Goal: Task Accomplishment & Management: Manage account settings

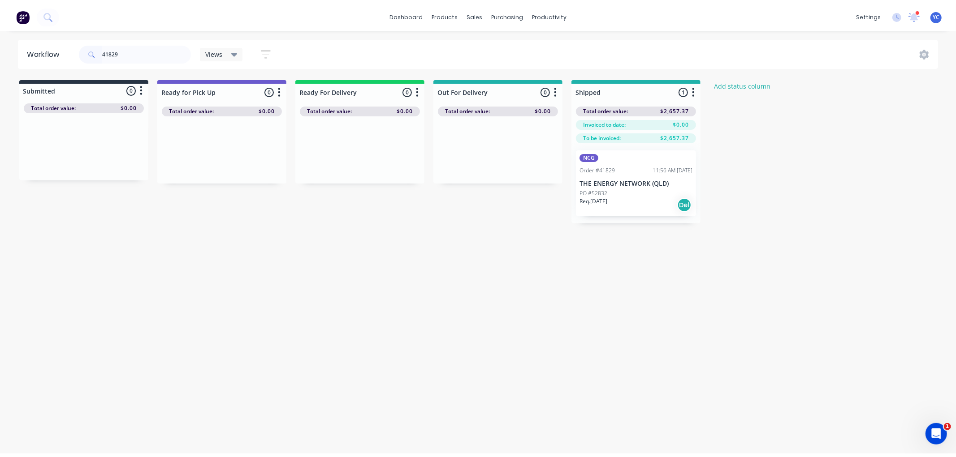
scroll to position [46, 0]
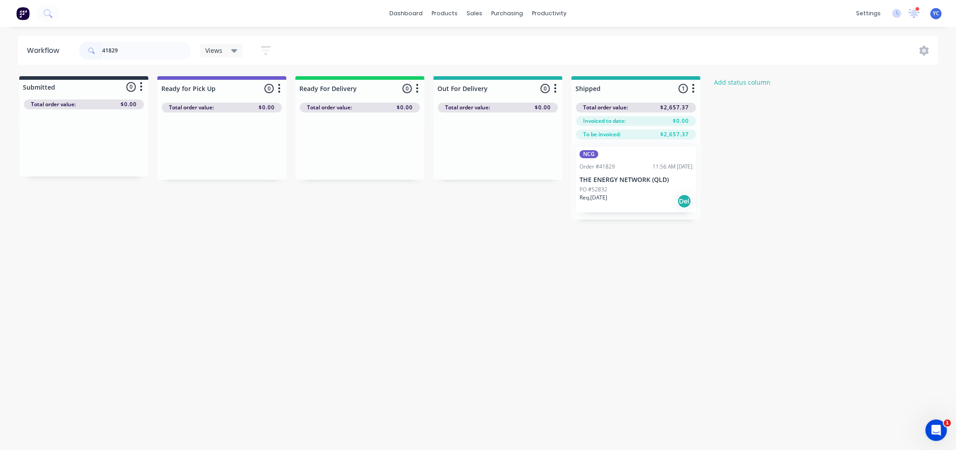
drag, startPoint x: 155, startPoint y: 51, endPoint x: 200, endPoint y: 3, distance: 65.3
click at [155, 51] on input "41829" at bounding box center [146, 51] width 89 height 18
click at [573, 78] on div "Delivery Scheduling" at bounding box center [579, 79] width 56 height 8
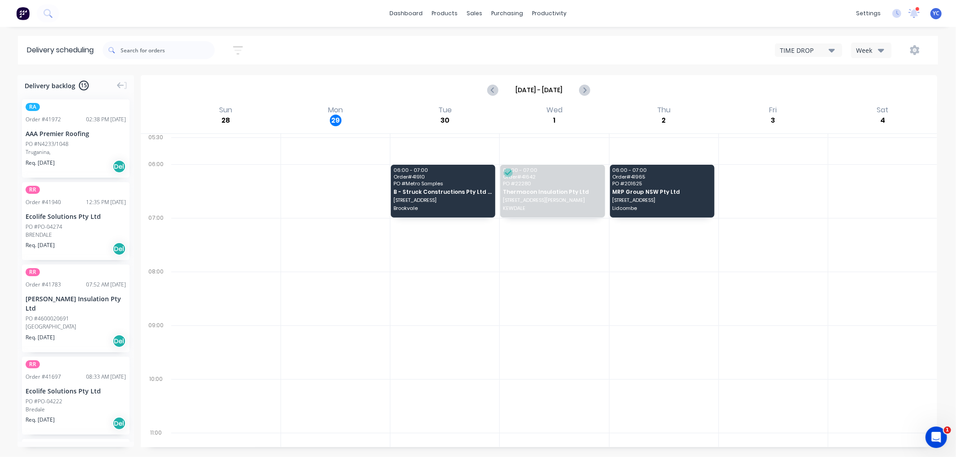
click at [870, 51] on div "Week" at bounding box center [869, 50] width 26 height 9
click at [868, 92] on div "Vehicle" at bounding box center [895, 92] width 89 height 18
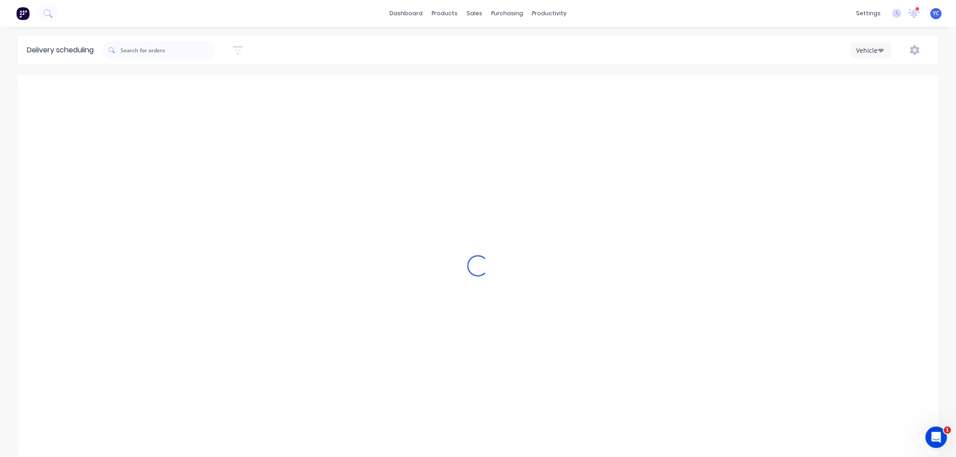
scroll to position [0, 0]
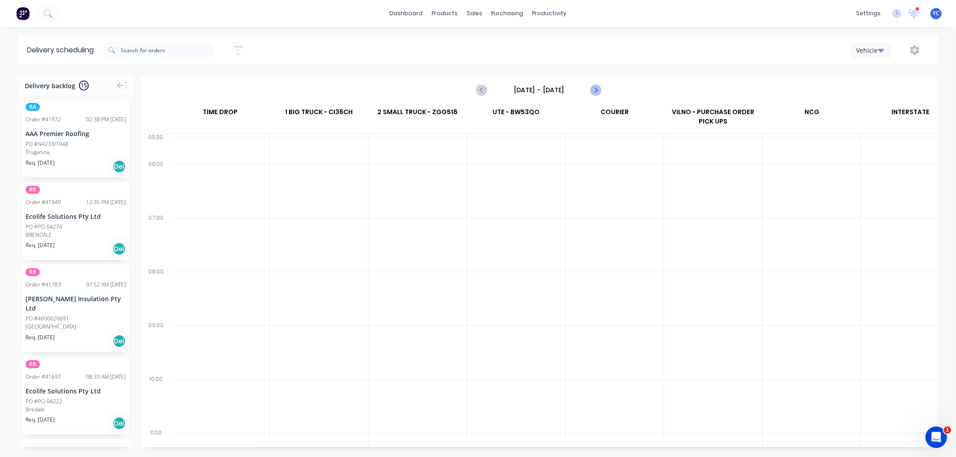
click at [598, 87] on icon "Next page" at bounding box center [595, 90] width 11 height 11
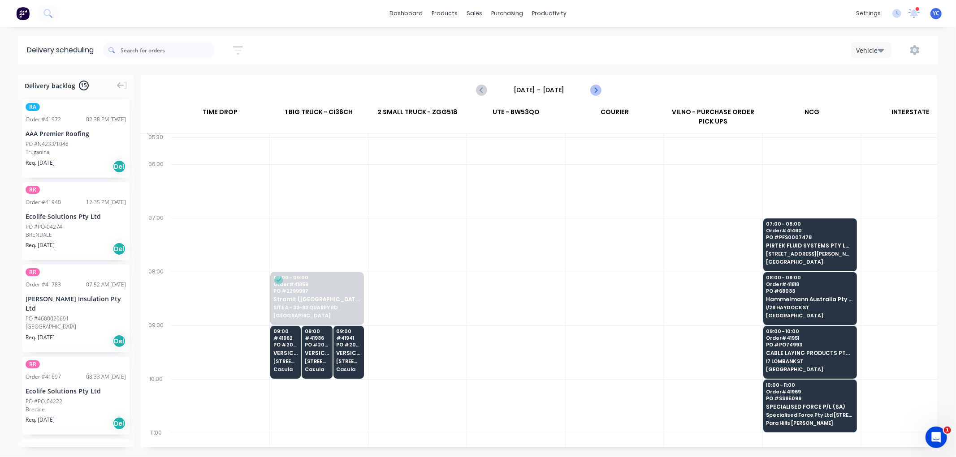
click at [598, 91] on icon "Next page" at bounding box center [595, 90] width 11 height 11
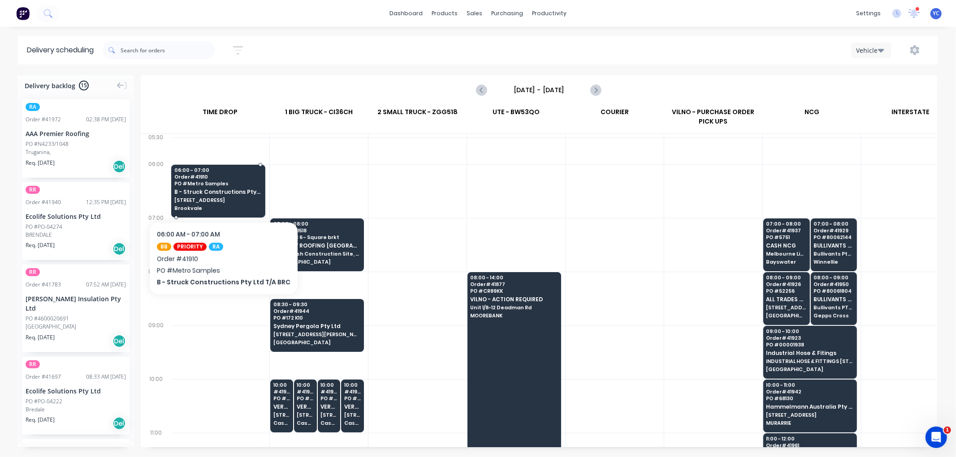
click at [220, 194] on span "B - Struck Constructions Pty Ltd T/A BRC" at bounding box center [217, 192] width 87 height 6
click at [220, 194] on body "dashboard products sales purchasing productivity dashboard products Product Cat…" at bounding box center [478, 228] width 956 height 457
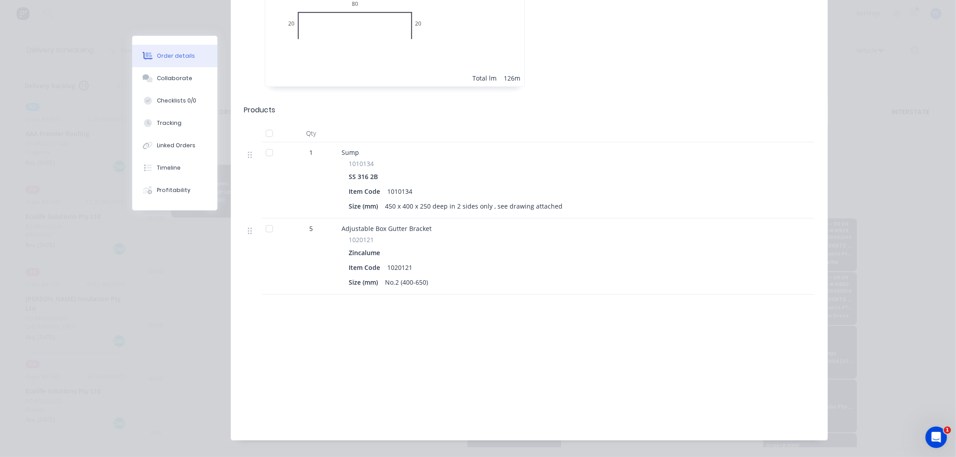
scroll to position [691, 0]
drag, startPoint x: 357, startPoint y: 209, endPoint x: 334, endPoint y: 202, distance: 24.4
click at [338, 218] on div "Adjustable Box Gutter Bracket 1020121 Zincalume Item Code 1020121 Size (mm) No.…" at bounding box center [517, 256] width 358 height 76
drag, startPoint x: 400, startPoint y: 151, endPoint x: 606, endPoint y: 187, distance: 208.7
click at [606, 187] on div "Sump 1010134 SS 316 2B Item Code 1010134 Size (mm) 450 x 400 x 250 deep in 2 si…" at bounding box center [517, 180] width 358 height 76
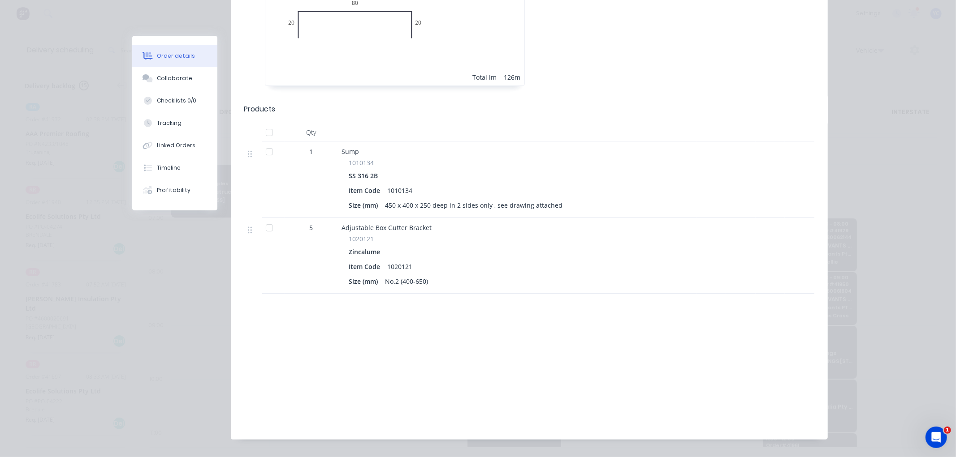
click at [436, 245] on div "Zincalume" at bounding box center [517, 251] width 337 height 13
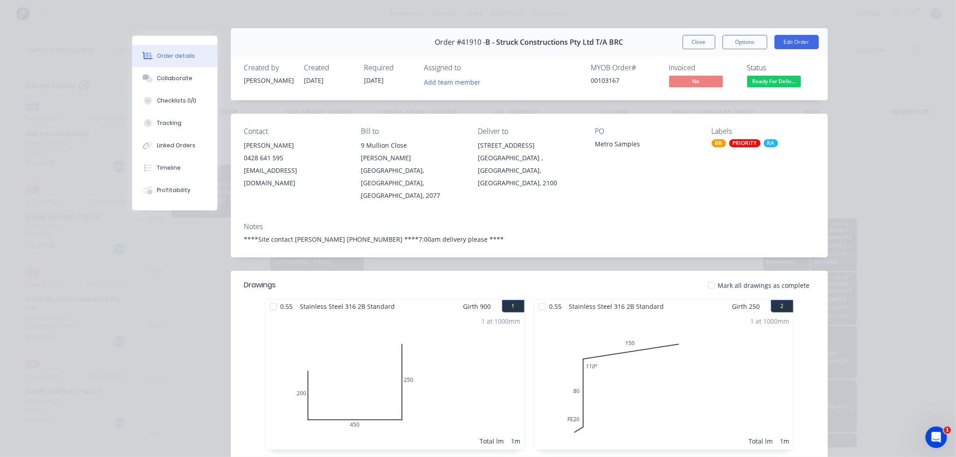
scroll to position [0, 0]
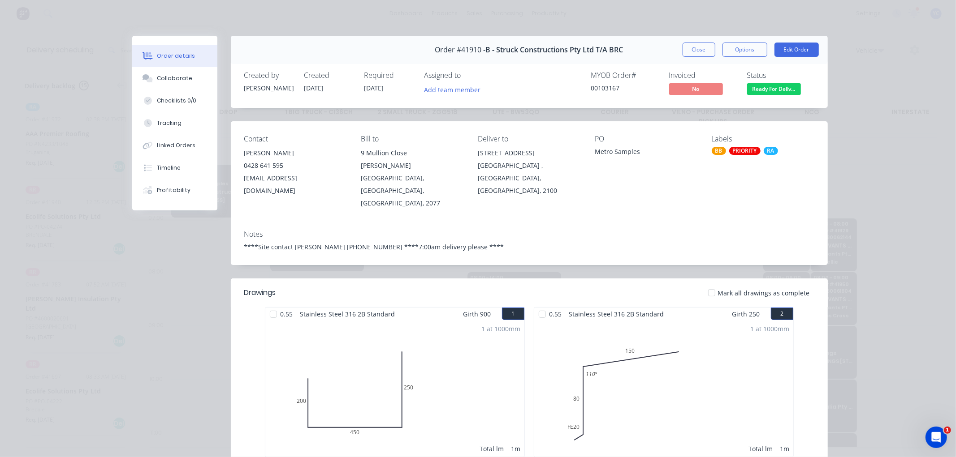
click at [684, 47] on button "Close" at bounding box center [698, 50] width 33 height 14
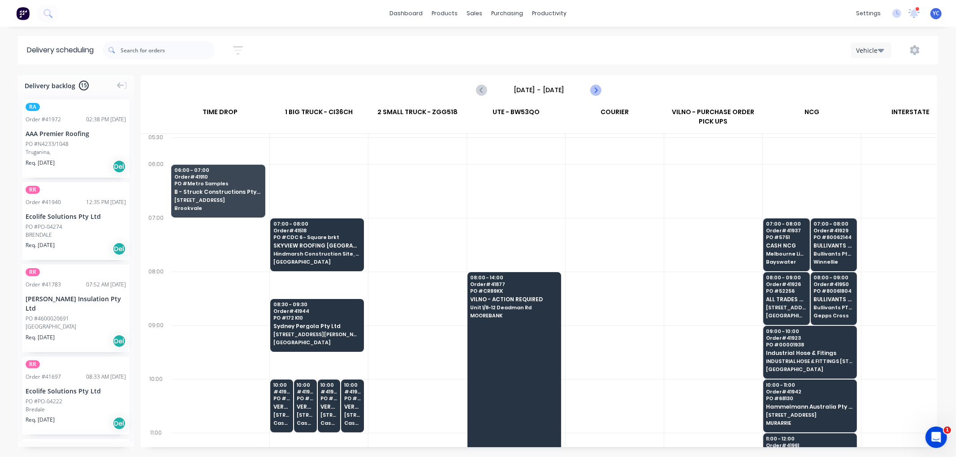
click at [599, 88] on icon "Next page" at bounding box center [595, 90] width 11 height 11
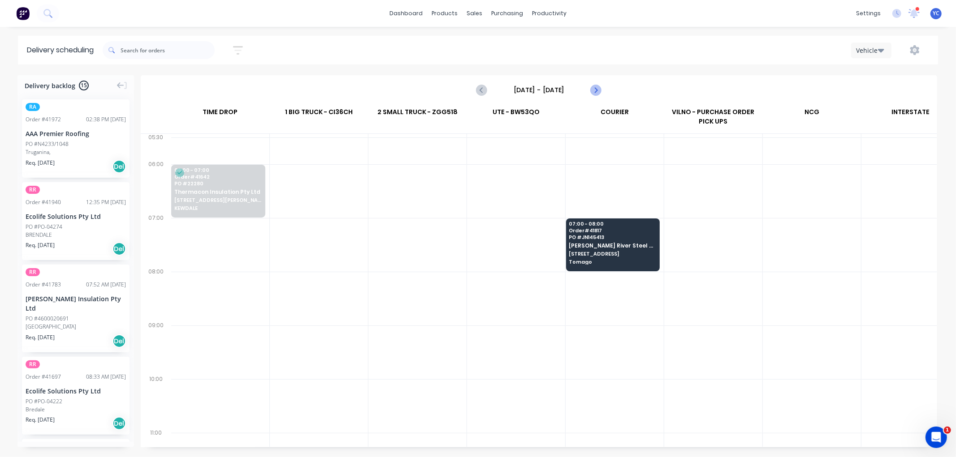
click at [599, 88] on icon "Next page" at bounding box center [595, 90] width 11 height 11
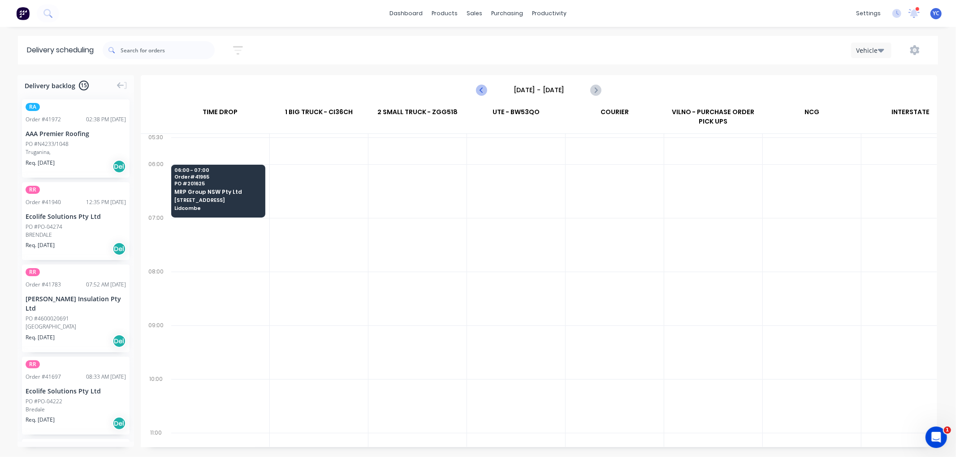
click at [480, 92] on icon "Previous page" at bounding box center [482, 90] width 11 height 11
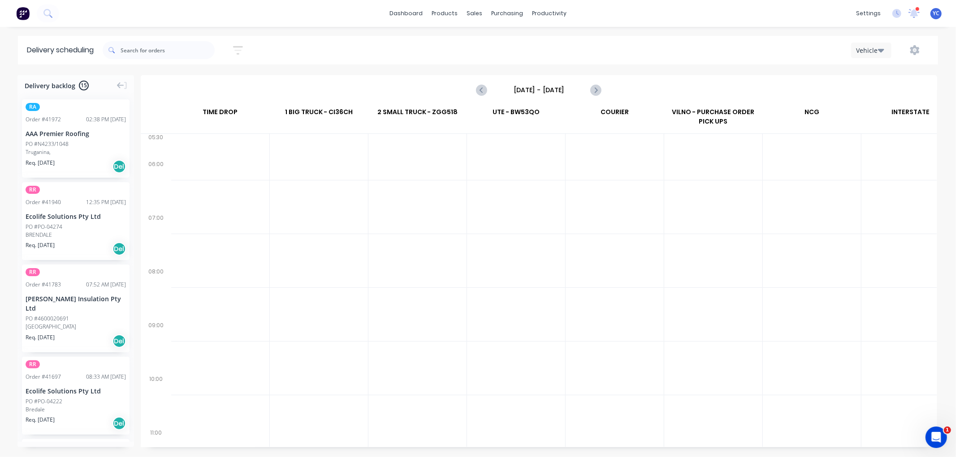
scroll to position [0, 0]
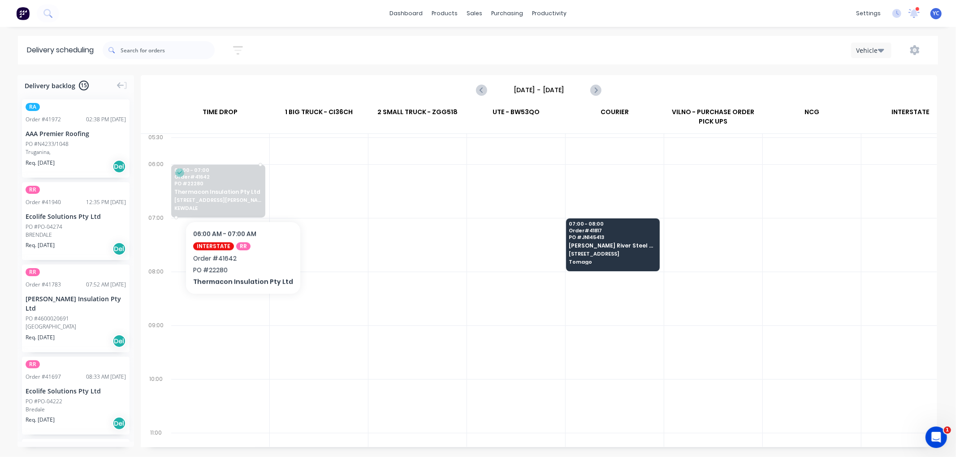
click at [239, 194] on span "Thermacon Insulation Pty Ltd" at bounding box center [217, 192] width 87 height 6
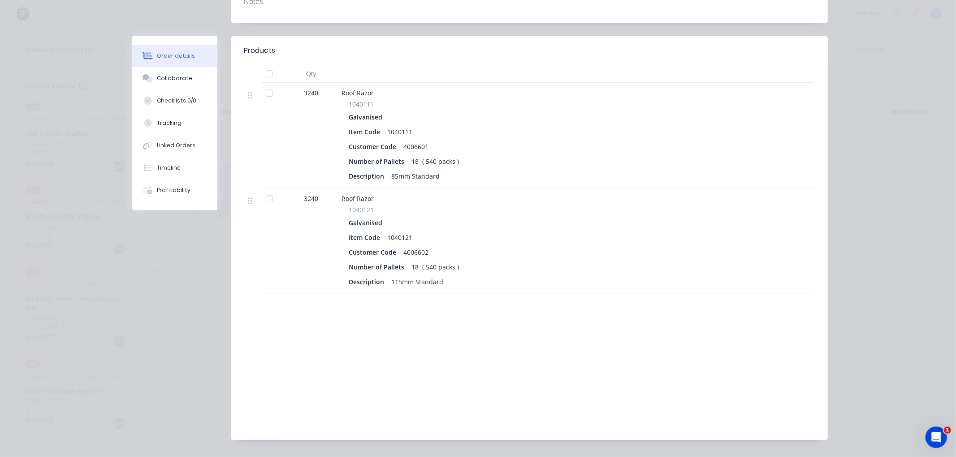
scroll to position [0, 0]
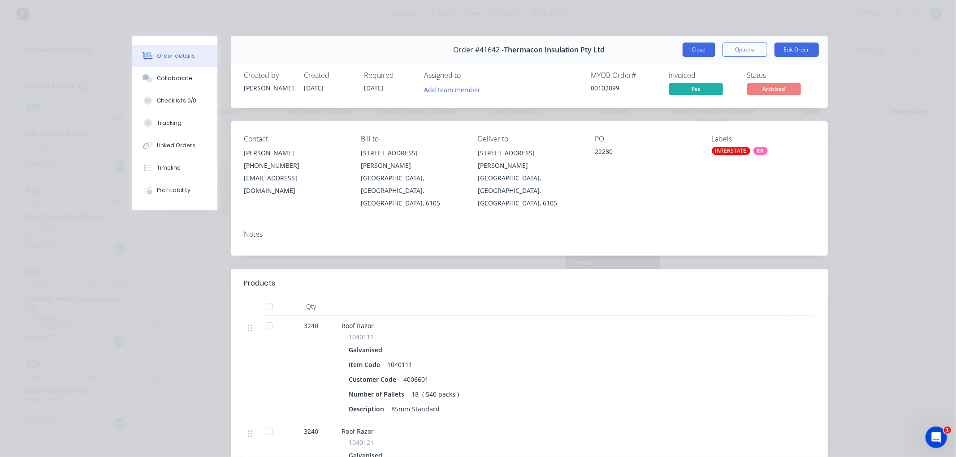
click at [691, 52] on button "Close" at bounding box center [698, 50] width 33 height 14
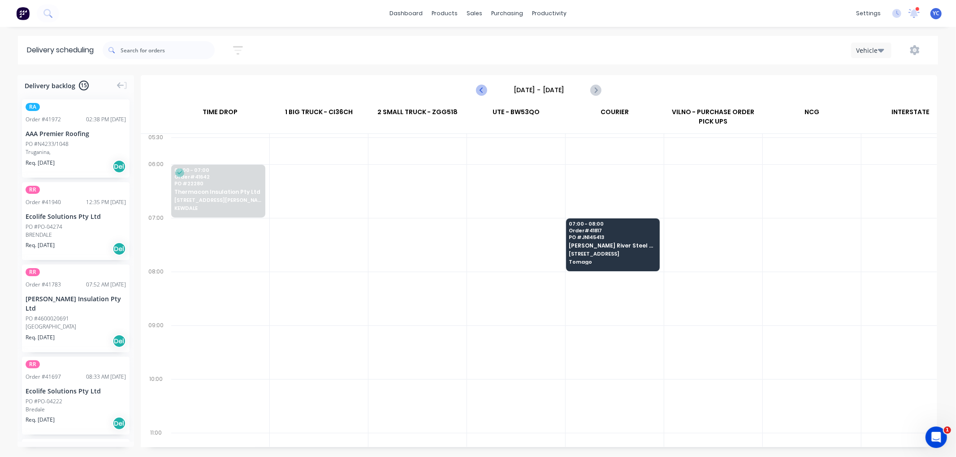
click at [479, 93] on icon "Previous page" at bounding box center [482, 90] width 11 height 11
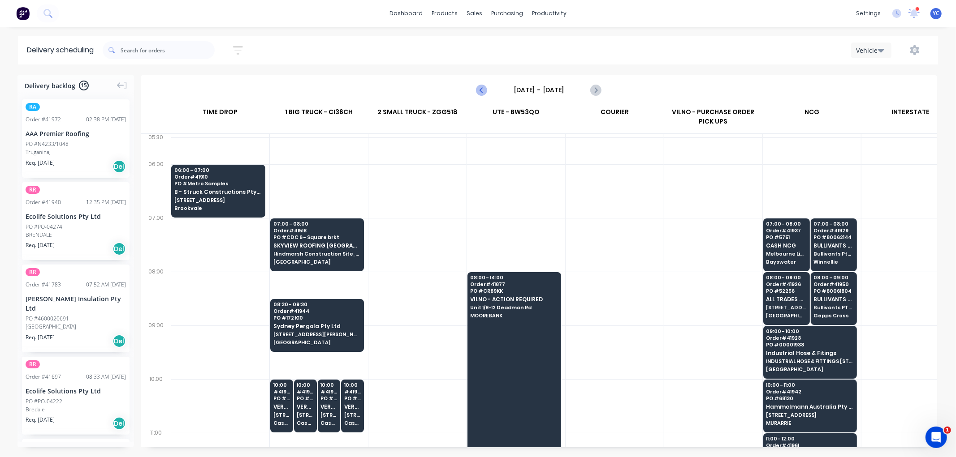
click at [478, 90] on icon "Previous page" at bounding box center [482, 90] width 11 height 11
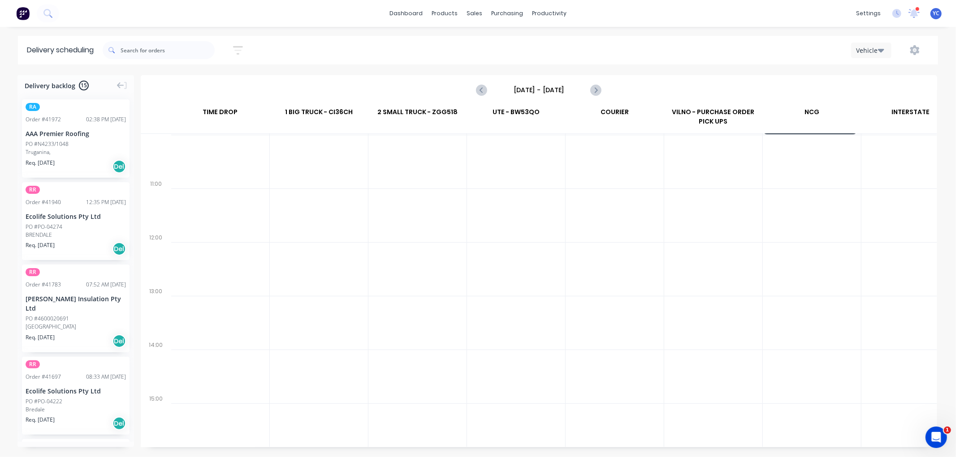
scroll to position [50, 0]
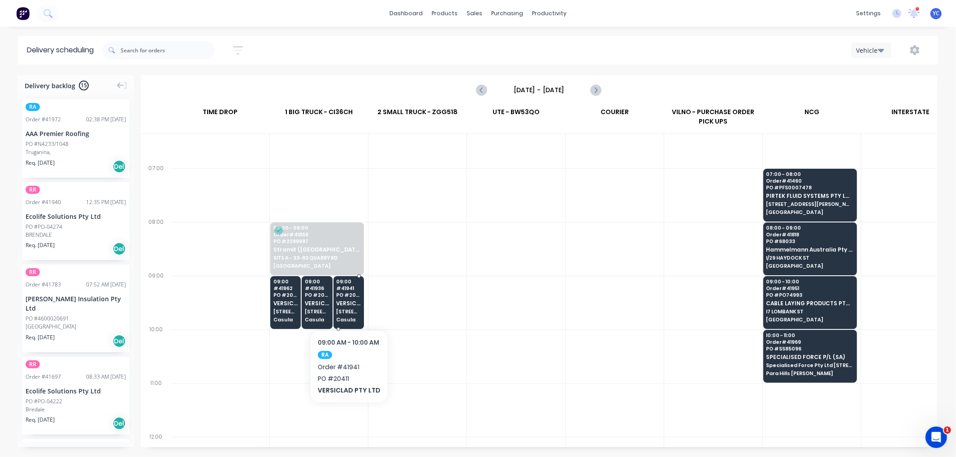
click at [347, 308] on div "09:00 # 41941 PO # 20411 VERSICLAD PTY LTD 3 Berriwerri Place Casula" at bounding box center [349, 301] width 30 height 50
click at [347, 308] on body "dashboard products sales purchasing productivity dashboard products Product Cat…" at bounding box center [478, 228] width 956 height 457
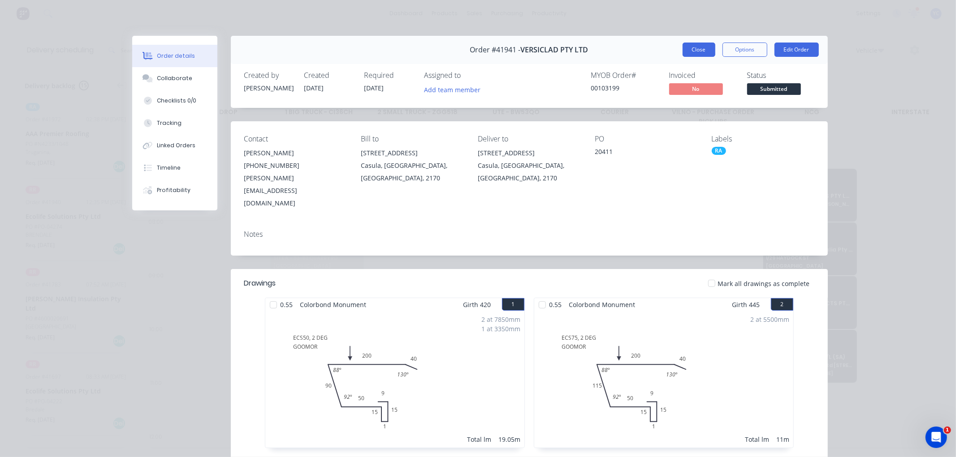
click at [691, 49] on button "Close" at bounding box center [698, 50] width 33 height 14
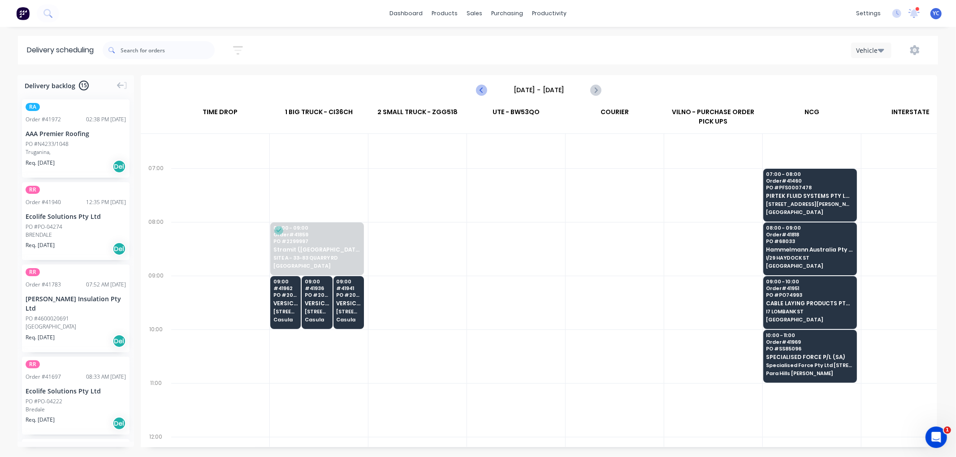
click at [480, 92] on icon "Previous page" at bounding box center [482, 90] width 11 height 11
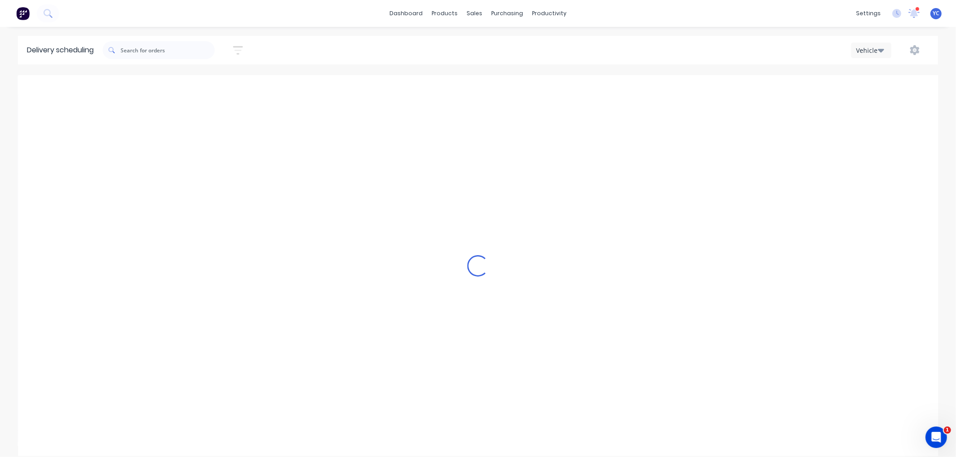
scroll to position [0, 0]
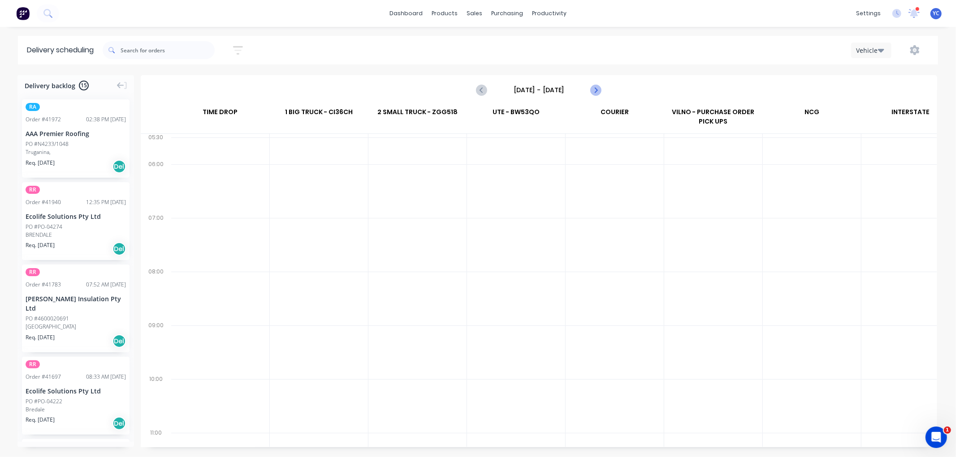
click at [596, 92] on icon "Next page" at bounding box center [595, 90] width 11 height 11
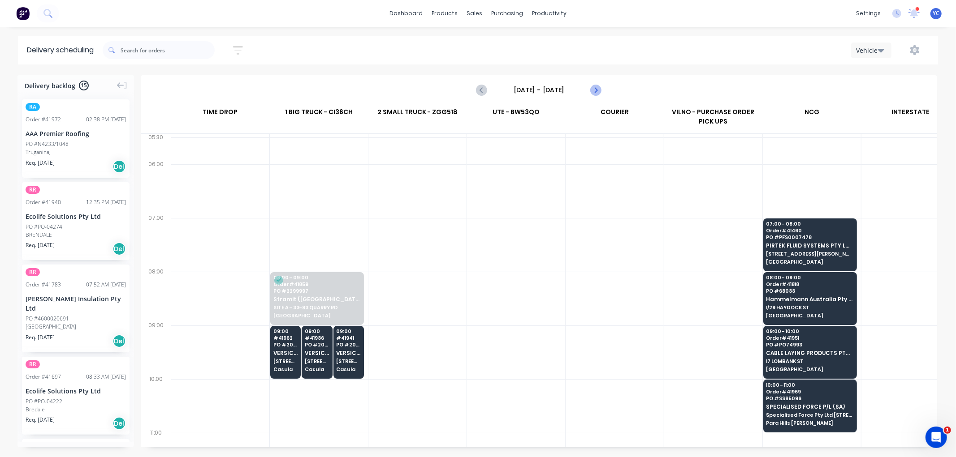
click at [598, 92] on icon "Next page" at bounding box center [595, 90] width 11 height 11
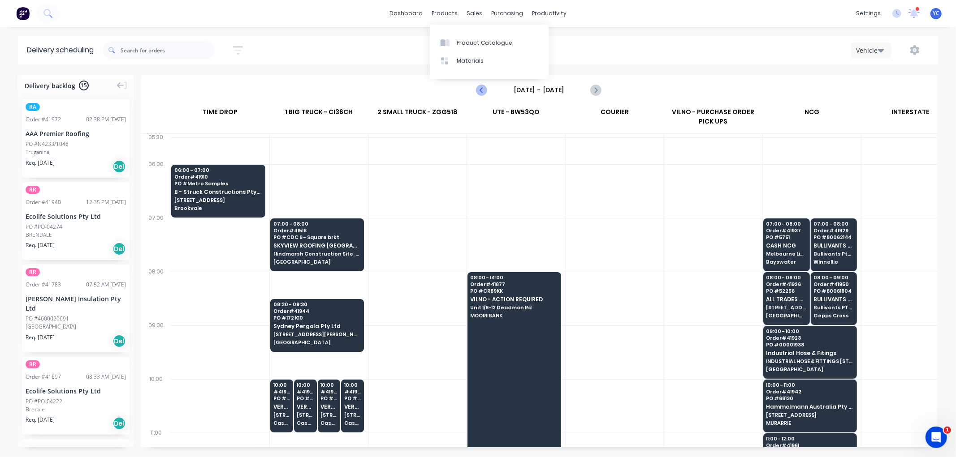
click at [481, 95] on icon "Previous page" at bounding box center [482, 90] width 11 height 11
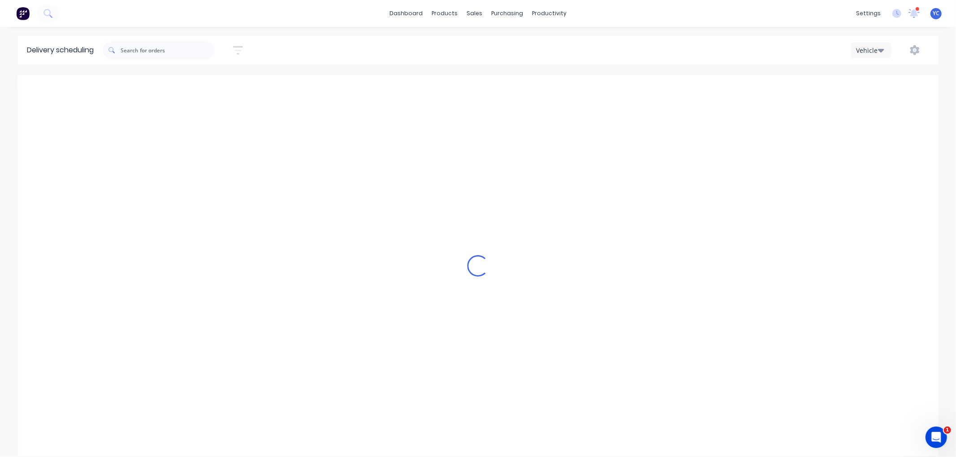
type input "[DATE] - [DATE]"
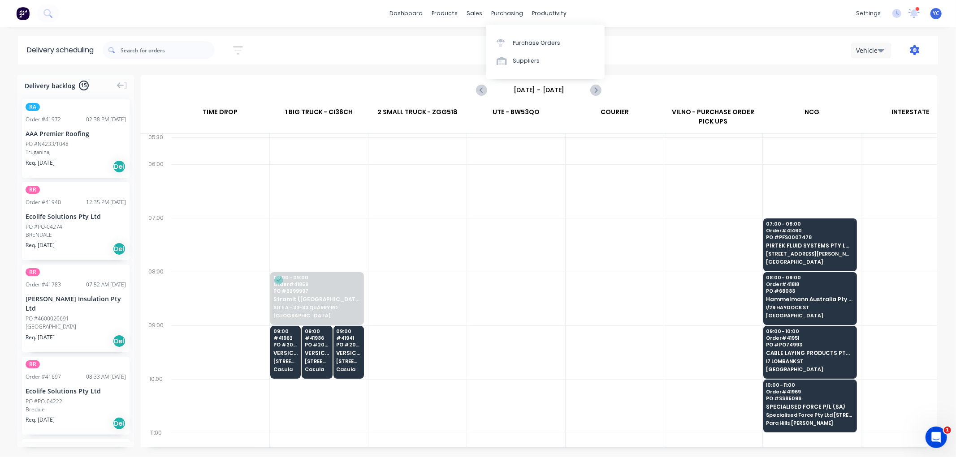
click at [914, 52] on icon "button" at bounding box center [914, 50] width 9 height 10
click at [873, 73] on div "Run Sheet" at bounding box center [886, 74] width 69 height 13
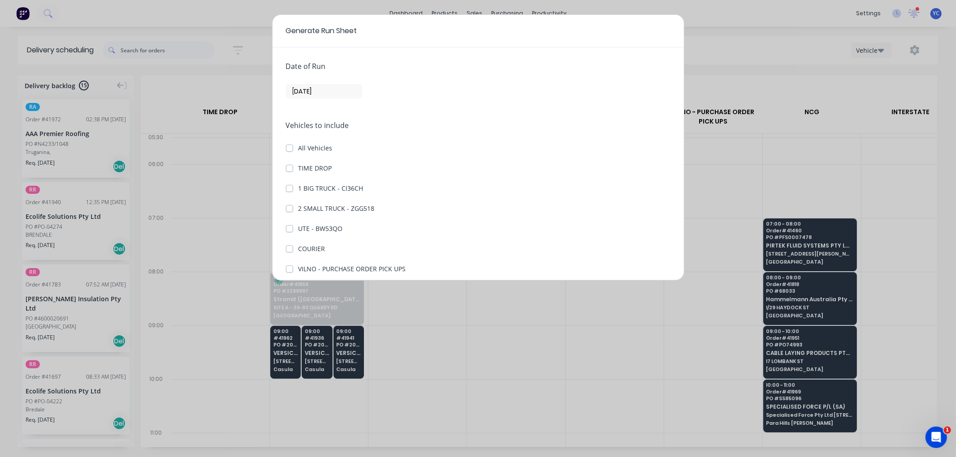
click at [299, 184] on label "1 BIG TRUCK - CI36CH" at bounding box center [330, 188] width 65 height 9
click at [293, 184] on CI36CH "1 BIG TRUCK - CI36CH" at bounding box center [289, 188] width 7 height 9
checkbox CI36CH "true"
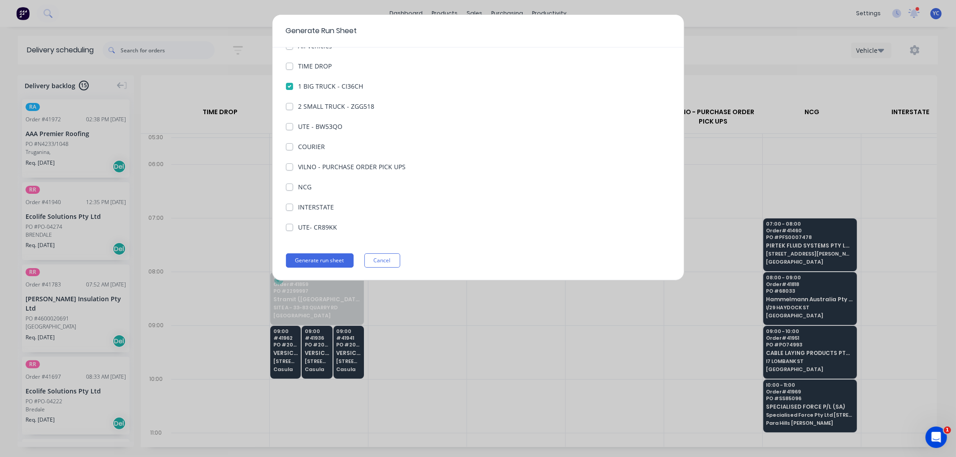
scroll to position [103, 0]
click at [337, 257] on button "Generate run sheet" at bounding box center [320, 260] width 68 height 14
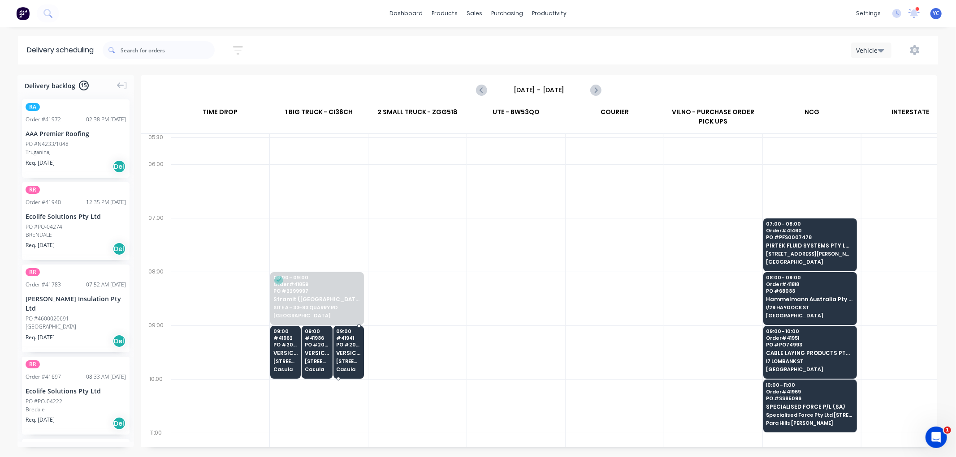
click at [355, 351] on span "VERSICLAD PTY LTD" at bounding box center [348, 353] width 25 height 6
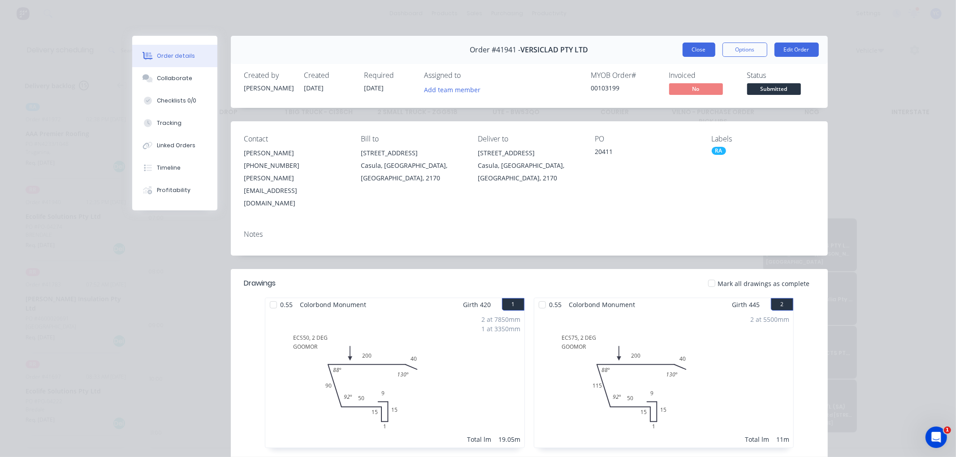
click at [699, 47] on button "Close" at bounding box center [698, 50] width 33 height 14
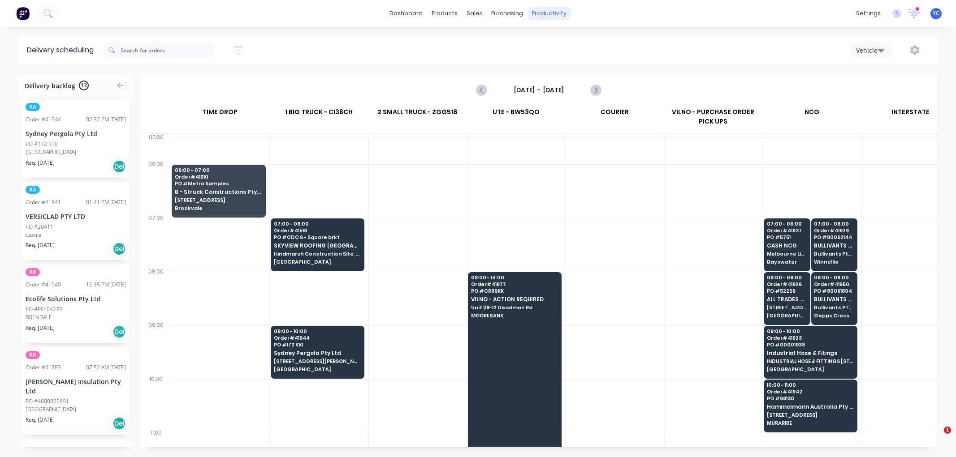
click at [547, 20] on div "productivity" at bounding box center [548, 13] width 43 height 13
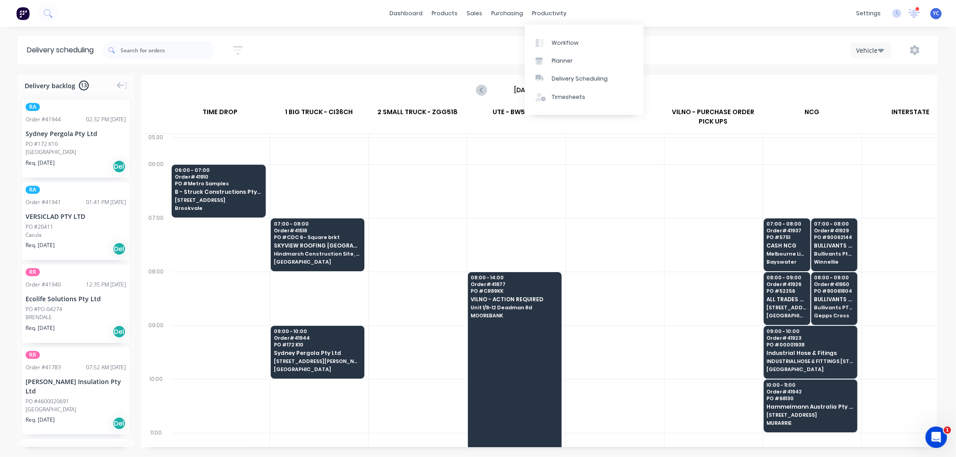
scroll to position [0, 0]
click at [481, 86] on icon "Previous page" at bounding box center [482, 90] width 11 height 11
type input "[DATE] - [DATE]"
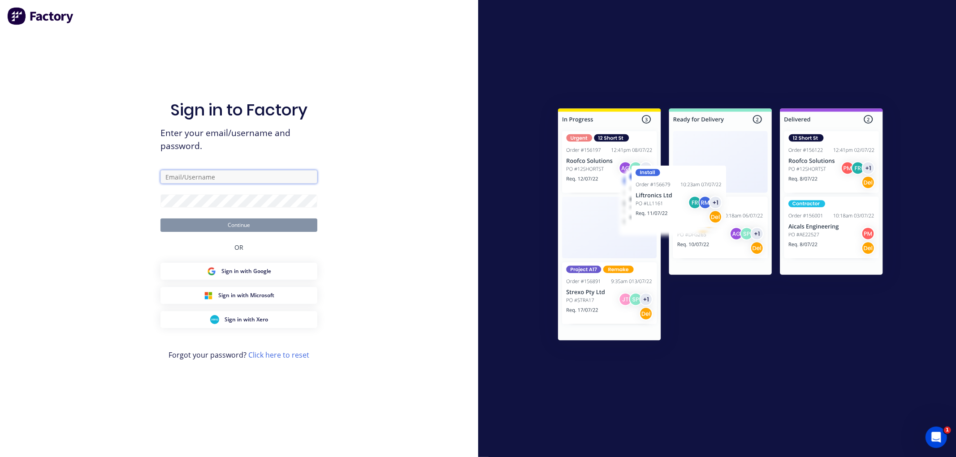
type input "[EMAIL_ADDRESS][DOMAIN_NAME]"
click at [228, 224] on button "Continue" at bounding box center [238, 225] width 157 height 13
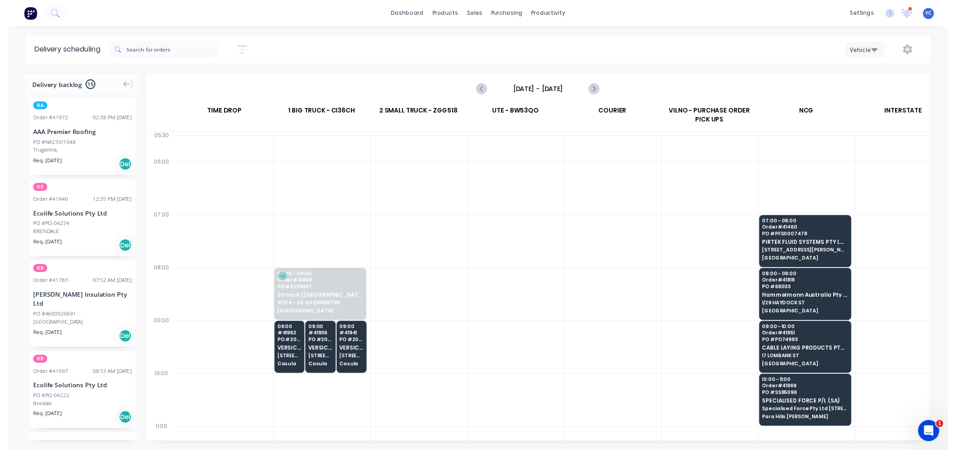
scroll to position [0, 0]
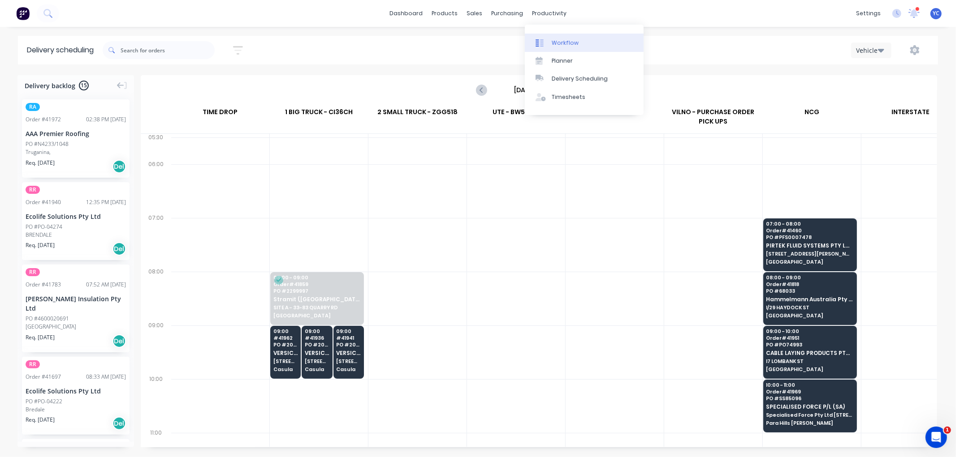
click at [599, 42] on link "Workflow" at bounding box center [584, 43] width 119 height 18
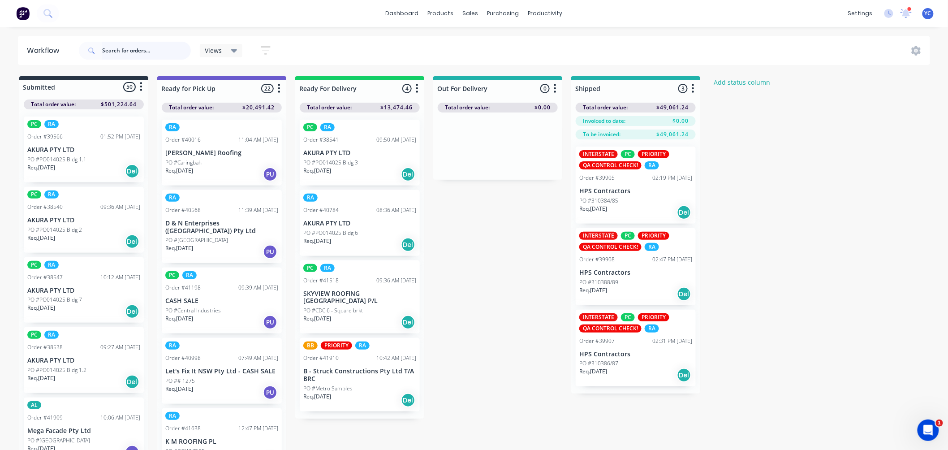
click at [128, 43] on input "text" at bounding box center [146, 51] width 89 height 18
click at [142, 51] on input "4945" at bounding box center [146, 51] width 89 height 18
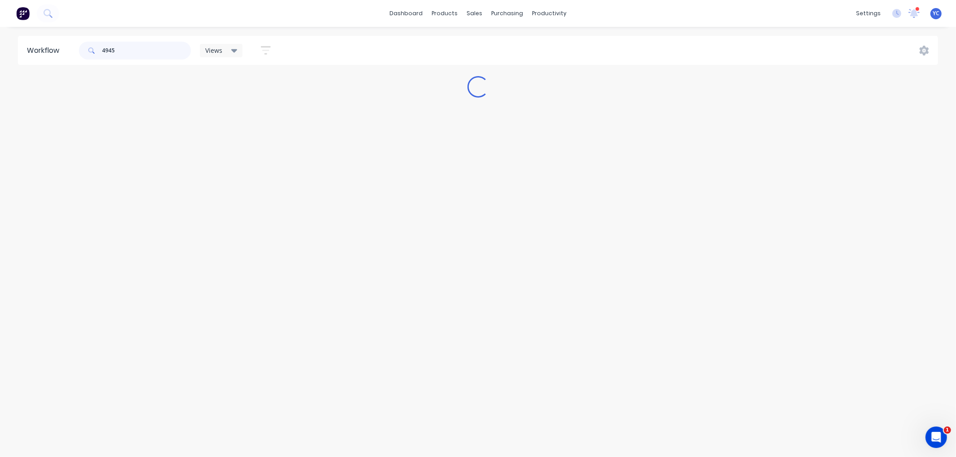
click at [142, 51] on input "4945" at bounding box center [146, 51] width 89 height 18
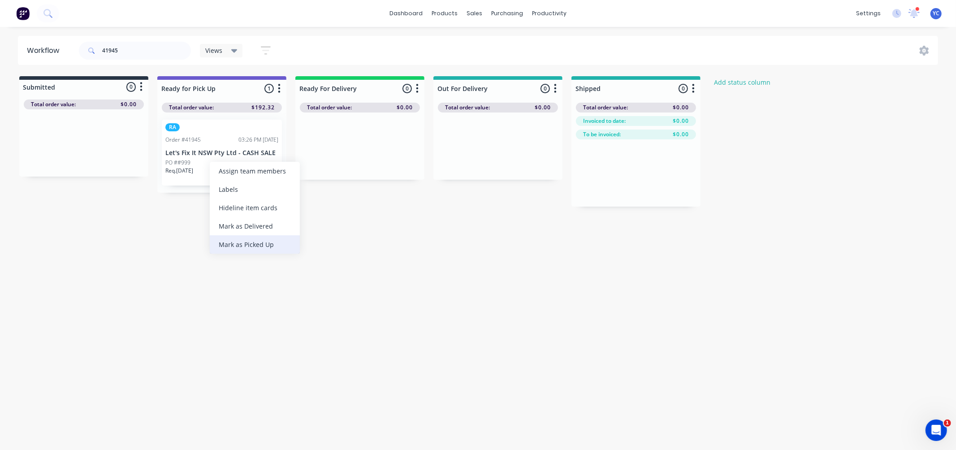
click at [256, 241] on div "Mark as Picked Up" at bounding box center [255, 244] width 90 height 18
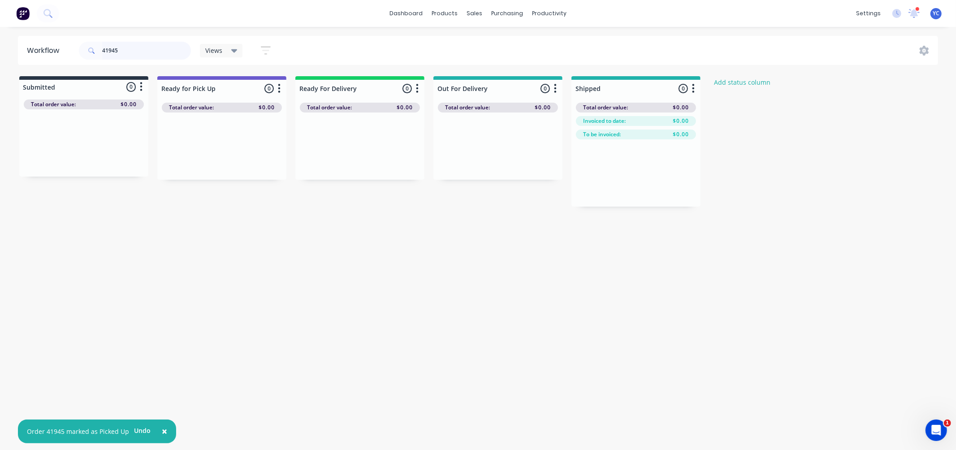
click at [130, 55] on input "41945" at bounding box center [146, 51] width 89 height 18
type input "40998"
click at [272, 245] on div "Mark as Picked Up" at bounding box center [271, 243] width 90 height 18
click at [149, 53] on input "40998" at bounding box center [146, 51] width 89 height 18
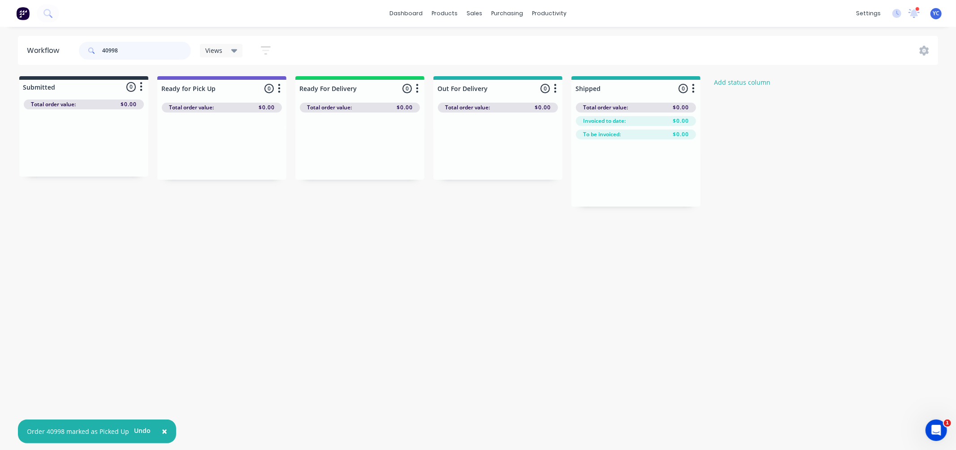
click at [149, 53] on input "40998" at bounding box center [146, 51] width 89 height 18
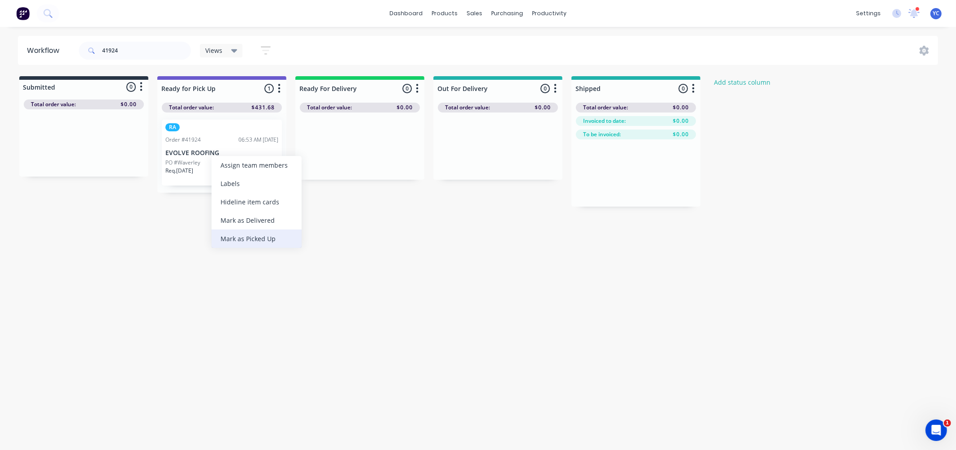
click at [283, 235] on div "Mark as Picked Up" at bounding box center [256, 238] width 90 height 18
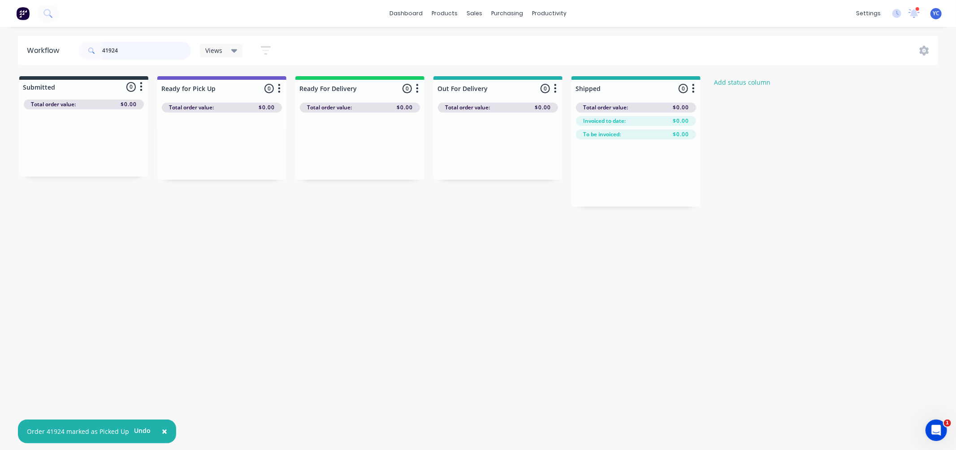
click at [127, 47] on input "41924" at bounding box center [146, 51] width 89 height 18
click at [289, 244] on div "Mark as Picked Up" at bounding box center [277, 249] width 90 height 18
click at [166, 53] on input "41948" at bounding box center [146, 51] width 89 height 18
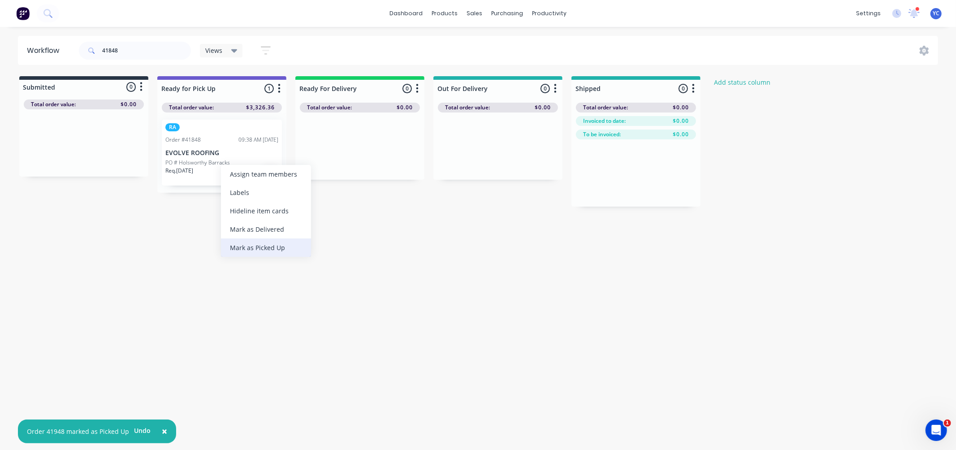
click at [280, 244] on div "Mark as Picked Up" at bounding box center [266, 247] width 90 height 18
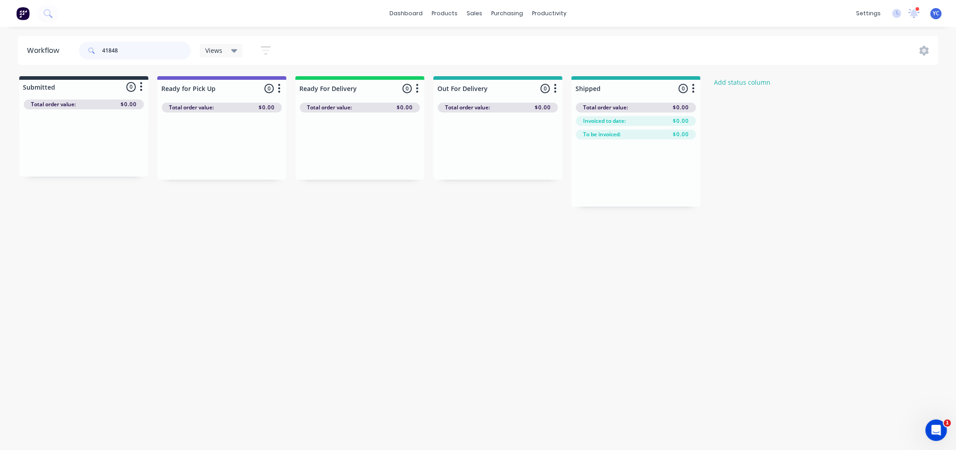
click at [127, 53] on input "41848" at bounding box center [146, 51] width 89 height 18
drag, startPoint x: 66, startPoint y: 161, endPoint x: 181, endPoint y: 169, distance: 114.9
click at [181, 169] on div "Submitted 1 Status colour #273444 hex #273444 Save Cancel Summaries Total order…" at bounding box center [480, 141] width 974 height 130
click at [917, 13] on icon at bounding box center [913, 13] width 11 height 9
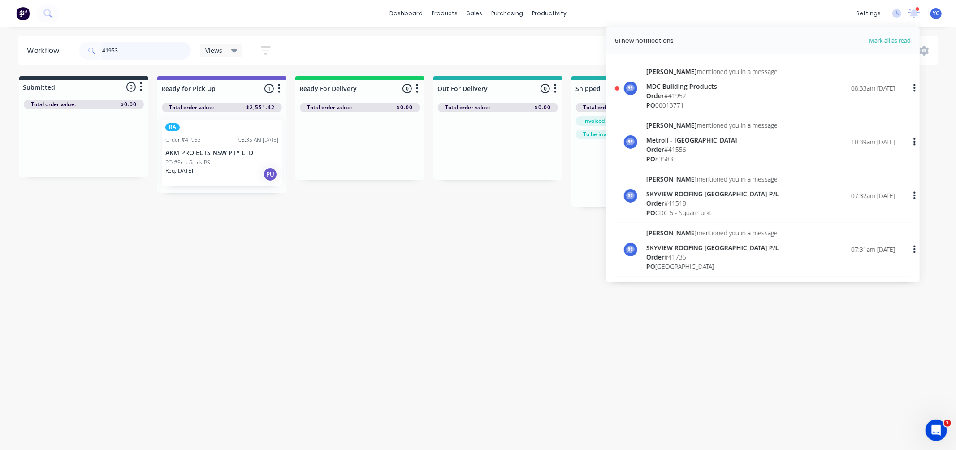
click at [126, 51] on input "41953" at bounding box center [146, 51] width 89 height 18
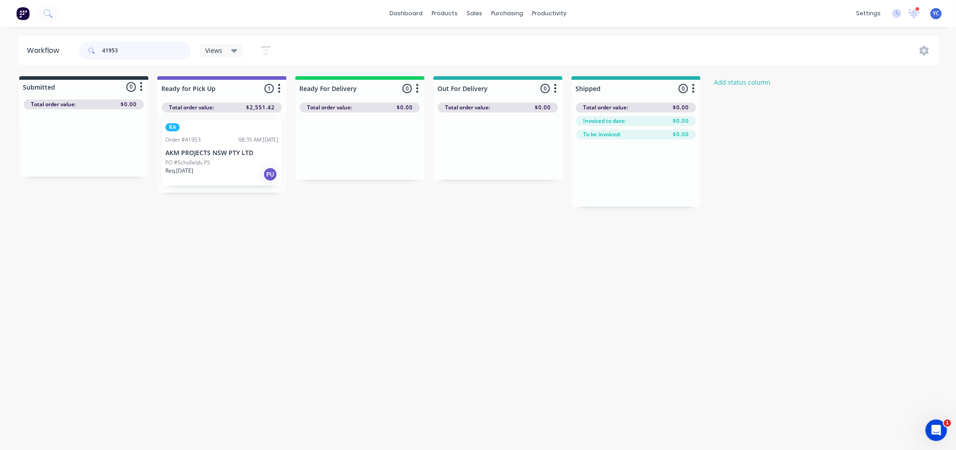
click at [126, 51] on input "41953" at bounding box center [146, 51] width 89 height 18
type input "41956"
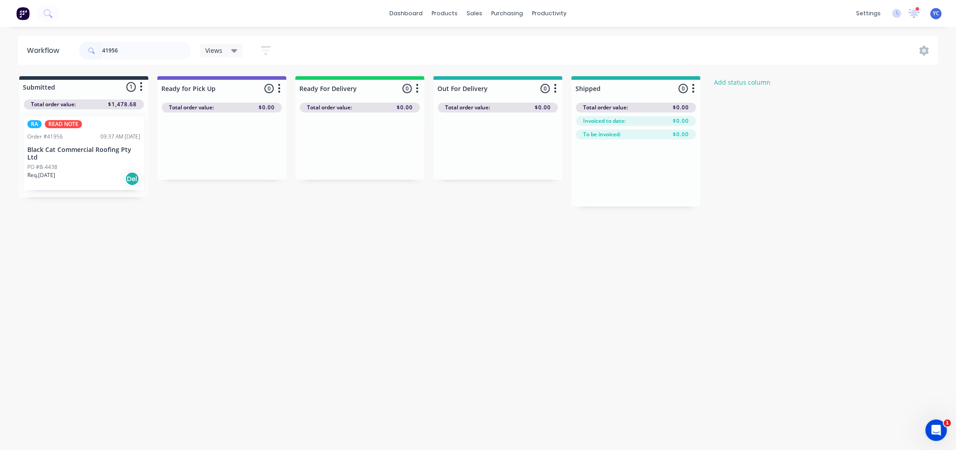
click at [51, 154] on p "Black Cat Commercial Roofing Pty Ltd" at bounding box center [83, 153] width 113 height 15
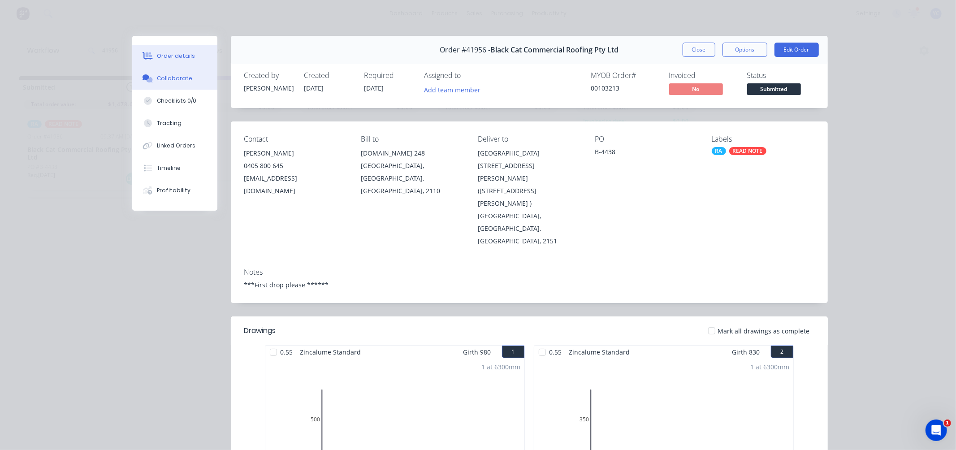
click at [181, 81] on div "Collaborate" at bounding box center [174, 78] width 35 height 8
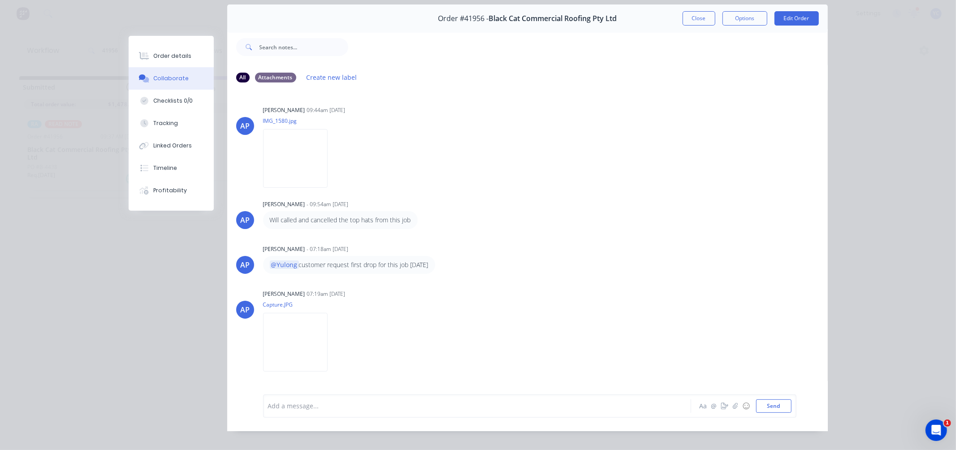
scroll to position [48, 0]
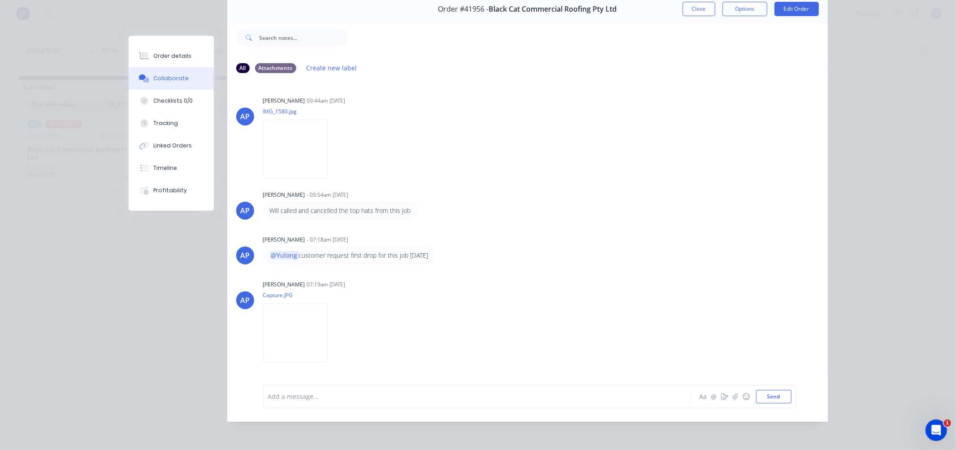
drag, startPoint x: 355, startPoint y: 252, endPoint x: 298, endPoint y: 253, distance: 56.9
click at [298, 253] on div "@Yulong customer request first drop for this job [DATE]" at bounding box center [349, 255] width 172 height 18
click at [327, 324] on img at bounding box center [295, 332] width 65 height 59
click at [329, 395] on div at bounding box center [464, 396] width 392 height 9
click at [741, 396] on button "☺" at bounding box center [745, 396] width 11 height 11
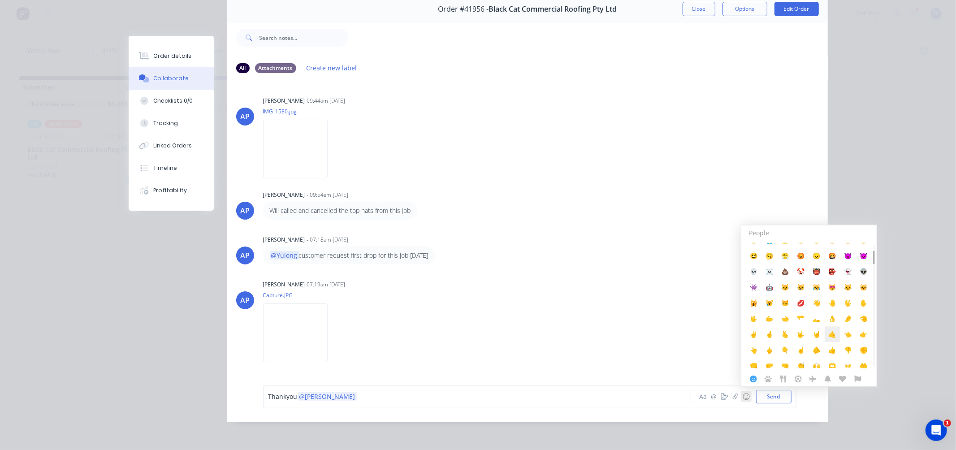
scroll to position [199, 0]
click at [828, 330] on span "👍️" at bounding box center [832, 334] width 8 height 9
click at [361, 401] on div "Thankyou @[PERSON_NAME] 👍 ️" at bounding box center [464, 396] width 392 height 9
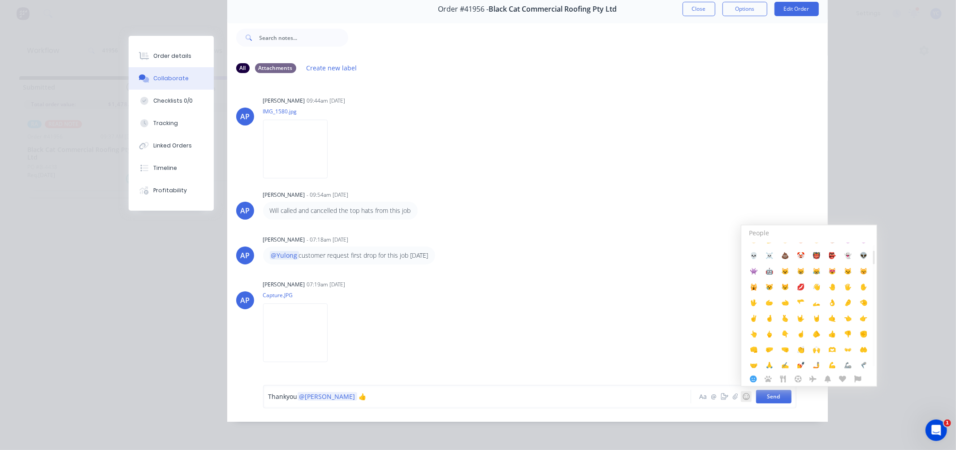
click at [756, 401] on button "Send" at bounding box center [773, 396] width 35 height 13
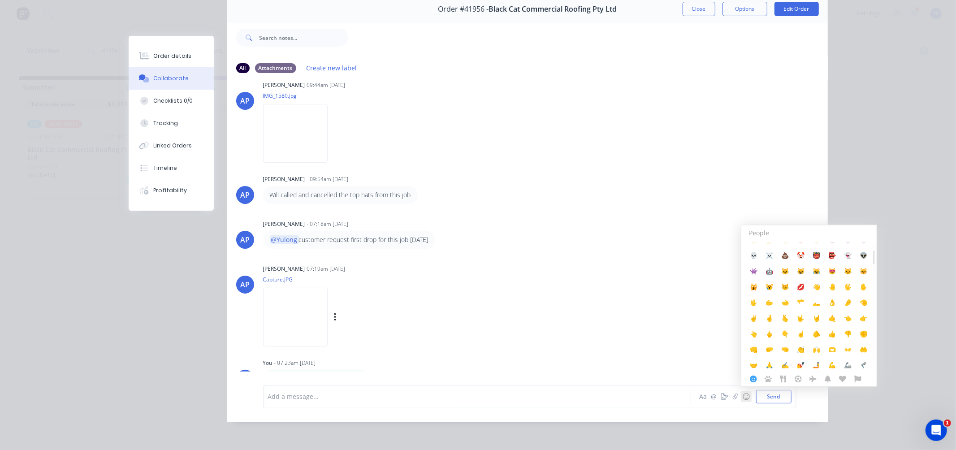
scroll to position [24, 0]
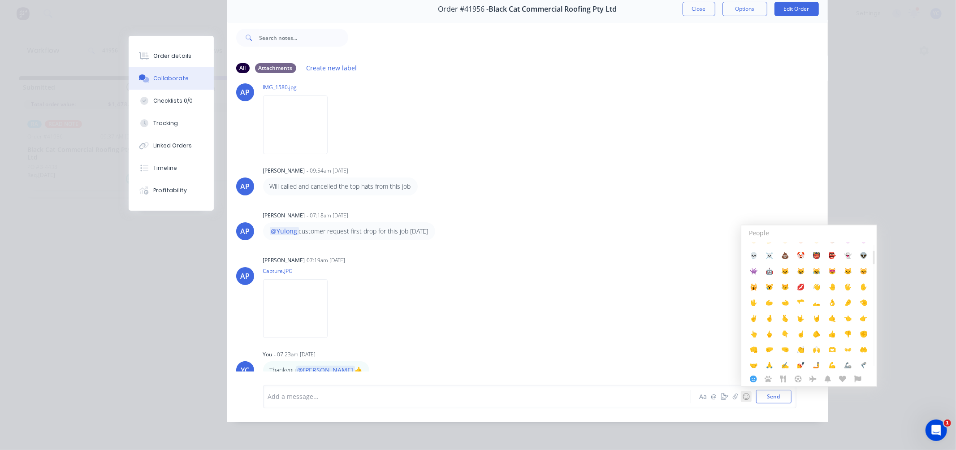
click at [852, 171] on div "Order details Collaborate Checklists 0/0 Tracking Linked Orders Timeline Profit…" at bounding box center [478, 225] width 956 height 450
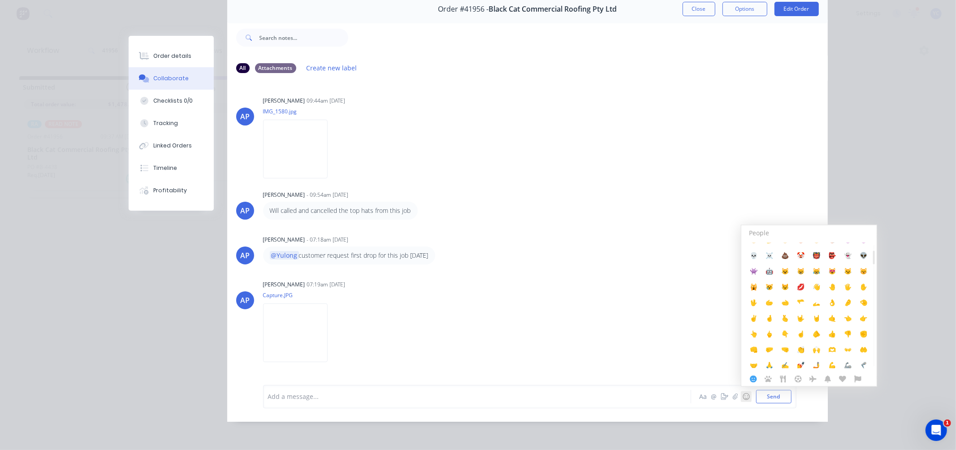
scroll to position [0, 0]
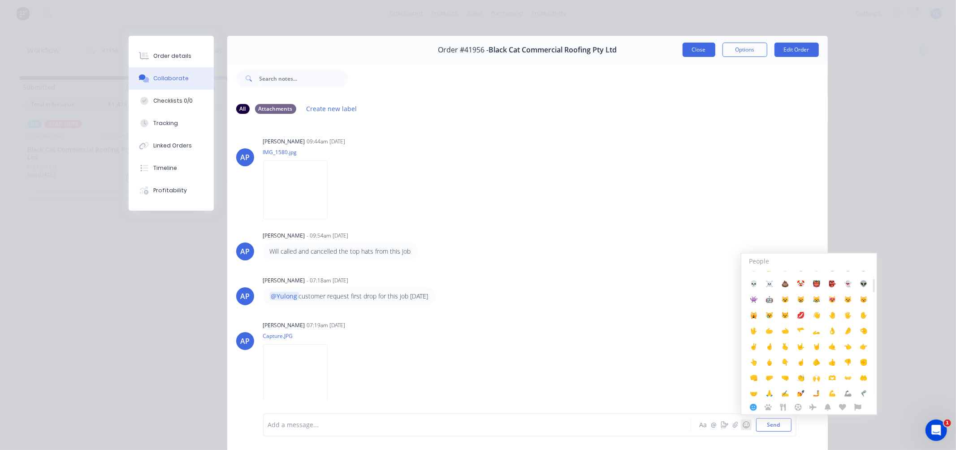
click at [694, 48] on button "Close" at bounding box center [698, 50] width 33 height 14
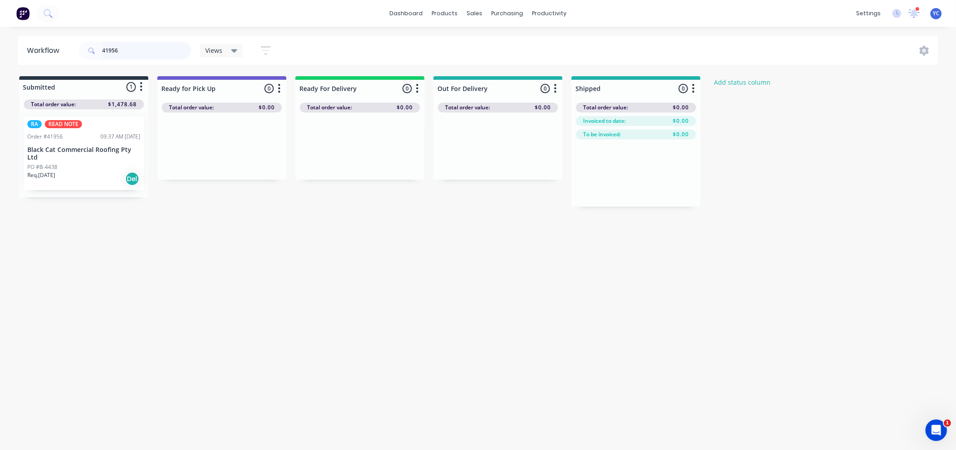
click at [155, 52] on input "41956" at bounding box center [146, 51] width 89 height 18
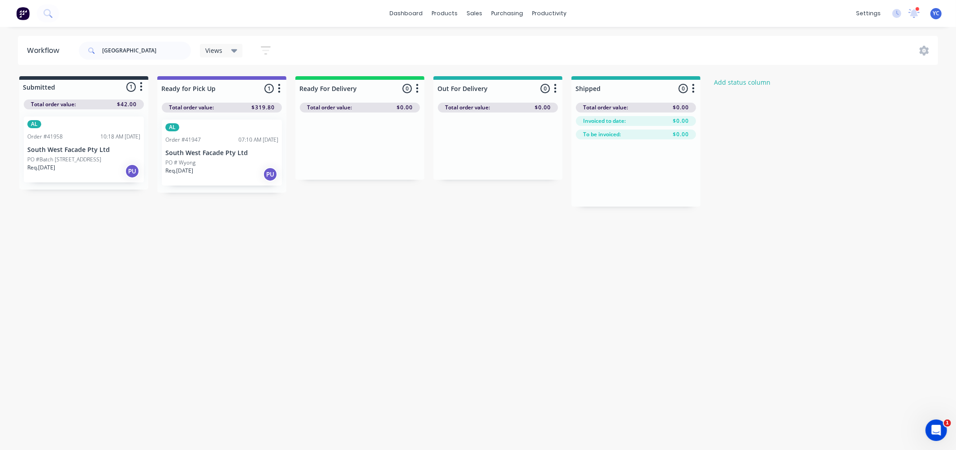
click at [194, 153] on p "South West Facade Pty Ltd" at bounding box center [221, 153] width 113 height 8
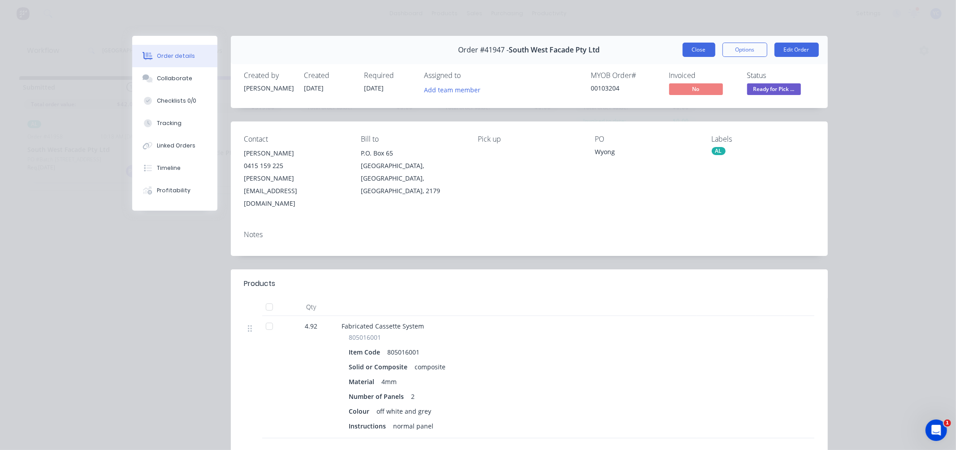
click at [695, 50] on button "Close" at bounding box center [698, 50] width 33 height 14
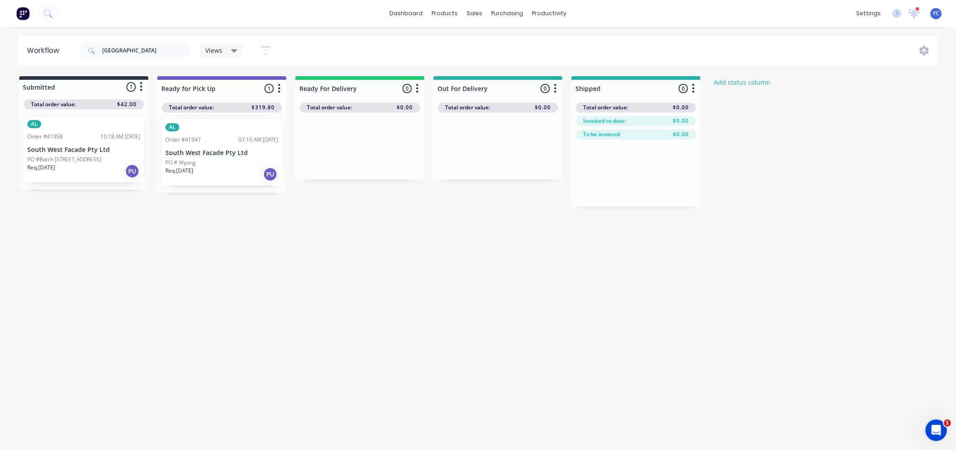
click at [60, 146] on p "South West Facade Pty Ltd" at bounding box center [83, 150] width 113 height 8
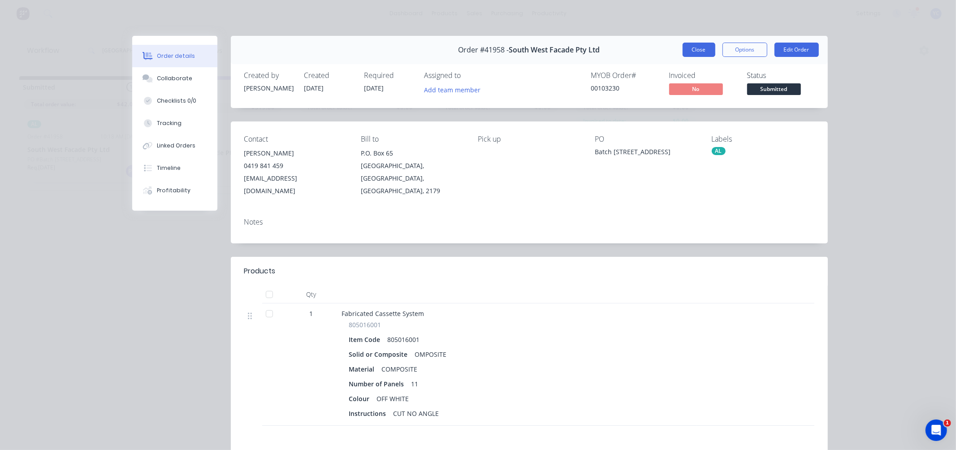
click at [699, 50] on button "Close" at bounding box center [698, 50] width 33 height 14
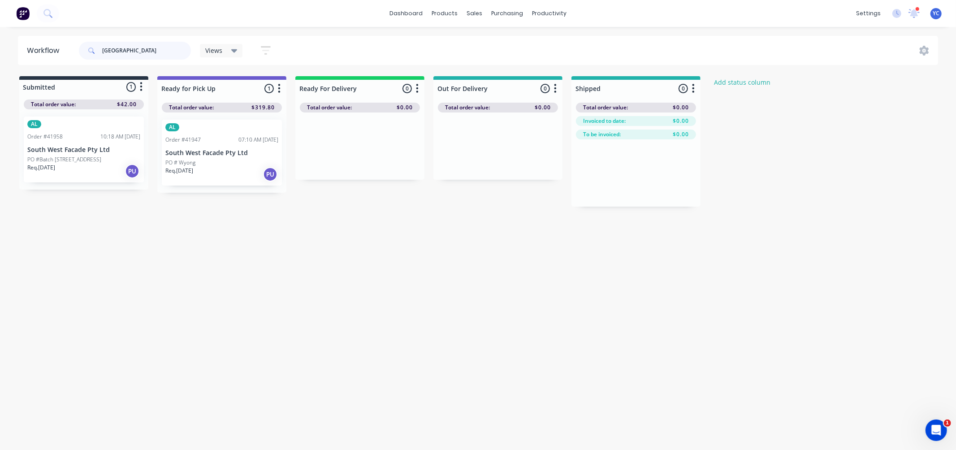
click at [146, 52] on input "[GEOGRAPHIC_DATA]" at bounding box center [146, 51] width 89 height 18
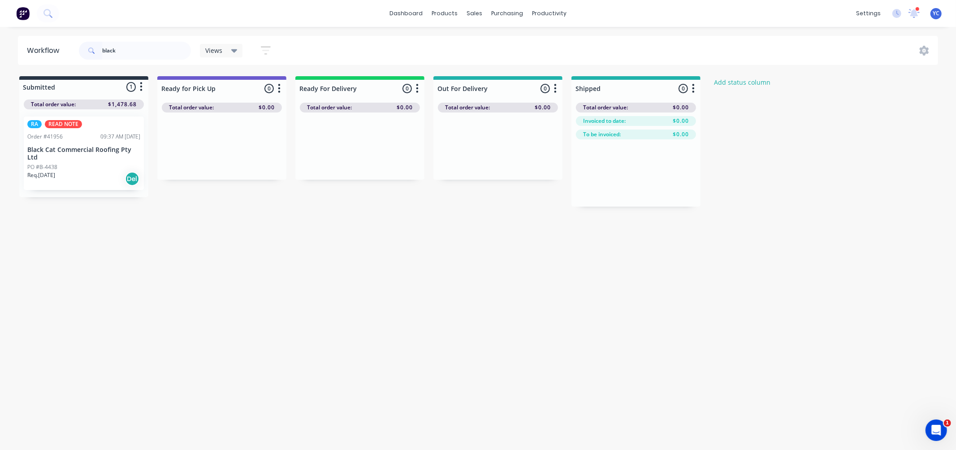
click at [73, 151] on p "Black Cat Commercial Roofing Pty Ltd" at bounding box center [83, 153] width 113 height 15
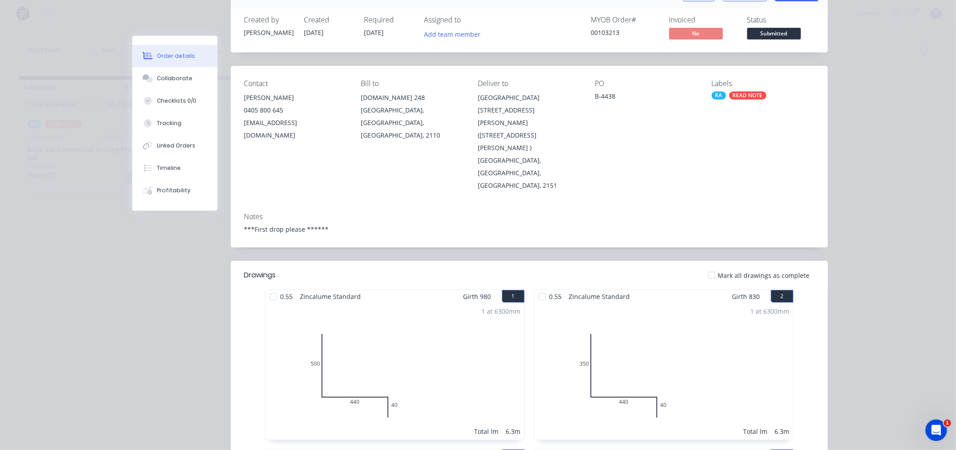
scroll to position [796, 0]
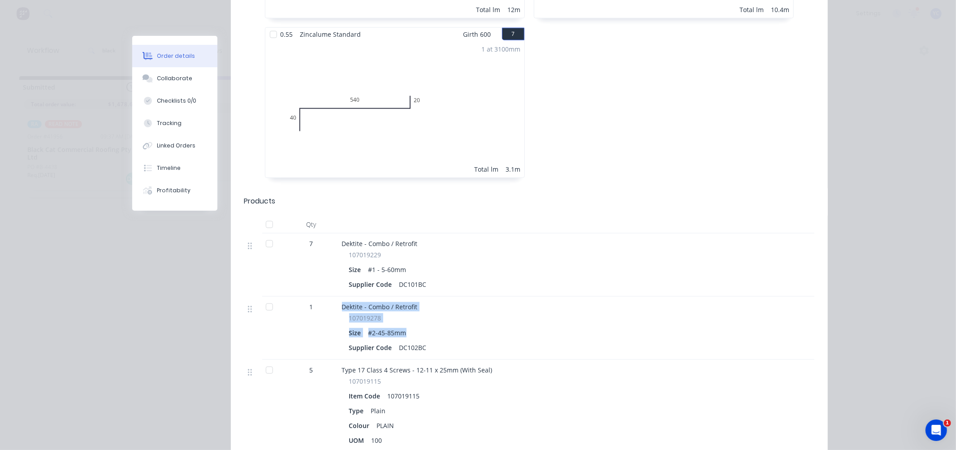
drag, startPoint x: 337, startPoint y: 255, endPoint x: 419, endPoint y: 285, distance: 87.3
click at [419, 297] on div "Dektite - Combo / Retrofit 107019278 Size #2-45-85mm Supplier Code DC102BC" at bounding box center [517, 328] width 358 height 63
click at [419, 326] on div "Size #2-45-85mm" at bounding box center [517, 332] width 337 height 13
drag, startPoint x: 376, startPoint y: 220, endPoint x: 411, endPoint y: 220, distance: 34.9
click at [411, 263] on div "Size #1 - 5-60mm" at bounding box center [517, 269] width 337 height 13
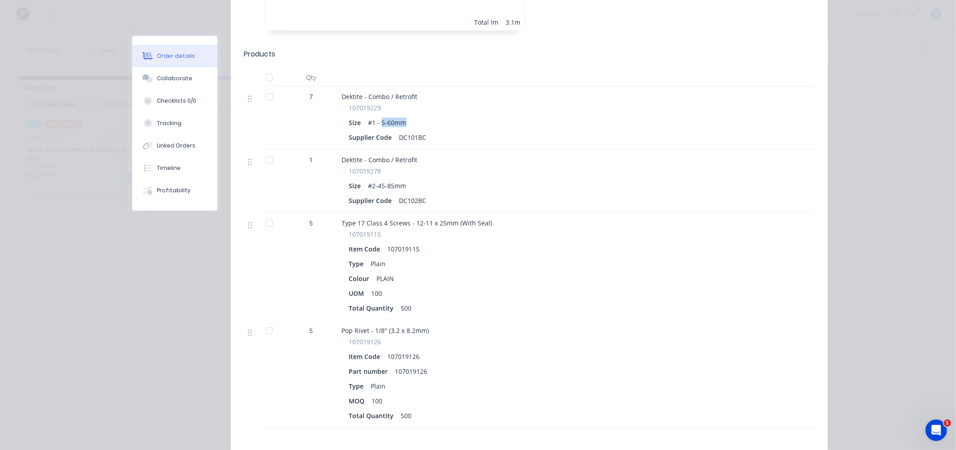
scroll to position [846, 0]
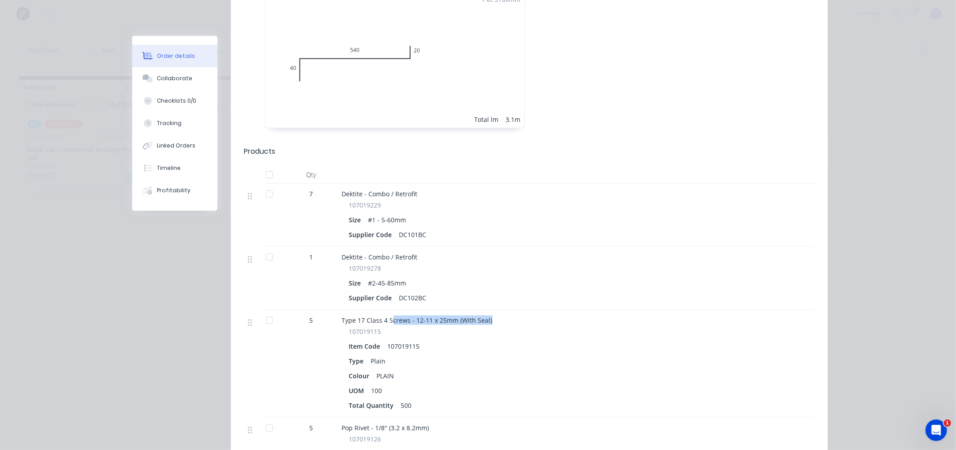
drag, startPoint x: 388, startPoint y: 262, endPoint x: 394, endPoint y: 263, distance: 6.0
click at [390, 310] on div "Type 17 Class 4 Screws - 12-11 x 25mm (With Seal) 107019115 Item Code 107019115…" at bounding box center [517, 364] width 358 height 108
drag, startPoint x: 503, startPoint y: 267, endPoint x: 499, endPoint y: 271, distance: 4.8
click at [503, 315] on div "Type 17 Class 4 Screws - 12-11 x 25mm (With Seal)" at bounding box center [517, 319] width 351 height 9
click at [443, 316] on span "Type 17 Class 4 Screws - 12-11 x 25mm (With Seal)" at bounding box center [417, 320] width 151 height 9
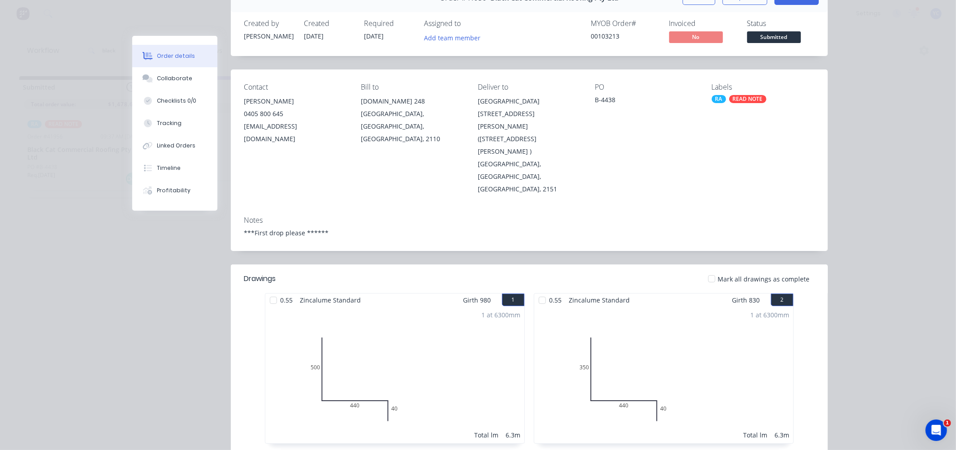
scroll to position [0, 0]
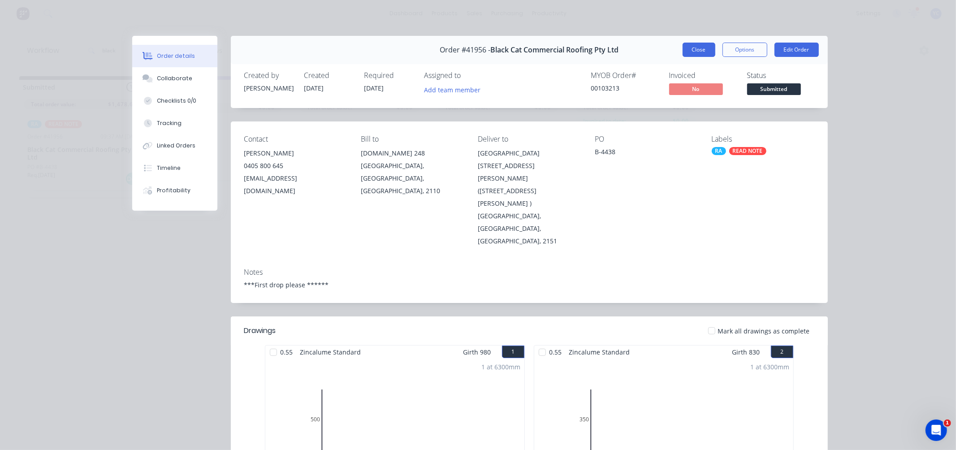
click at [691, 51] on button "Close" at bounding box center [698, 50] width 33 height 14
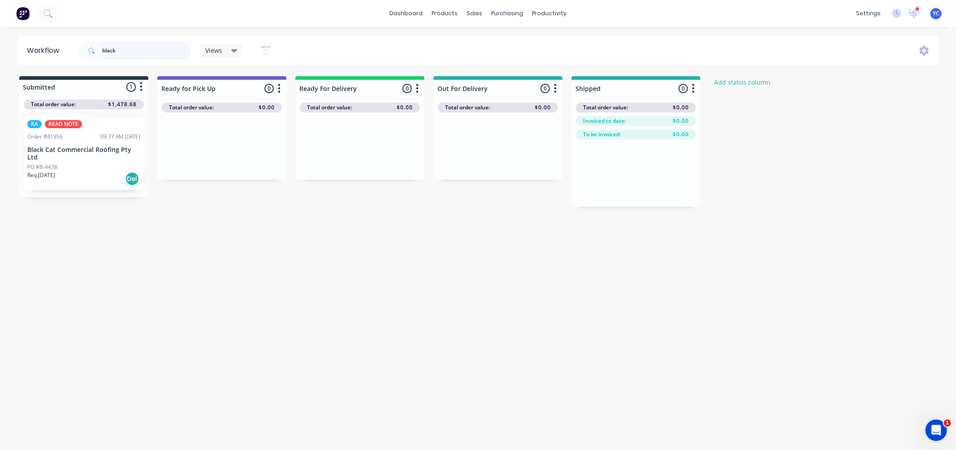
click at [155, 56] on input "black" at bounding box center [146, 51] width 89 height 18
type input "41949"
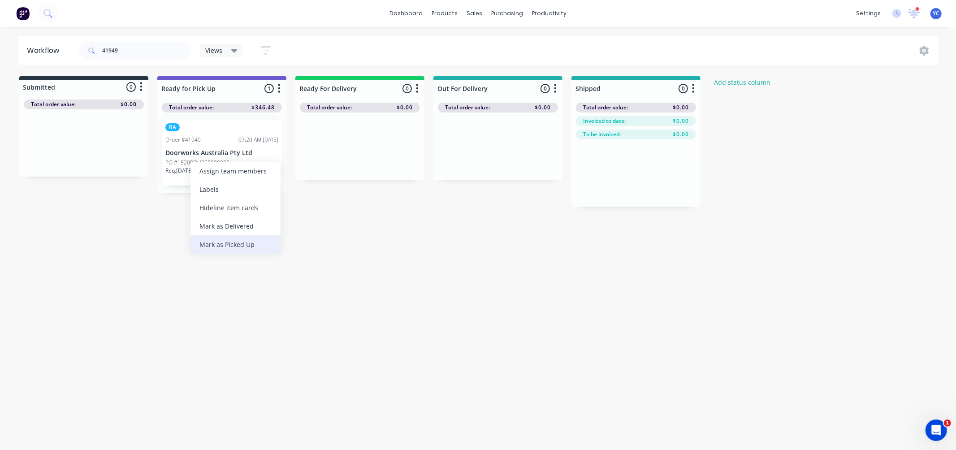
click at [242, 238] on div "Mark as Picked Up" at bounding box center [235, 244] width 90 height 18
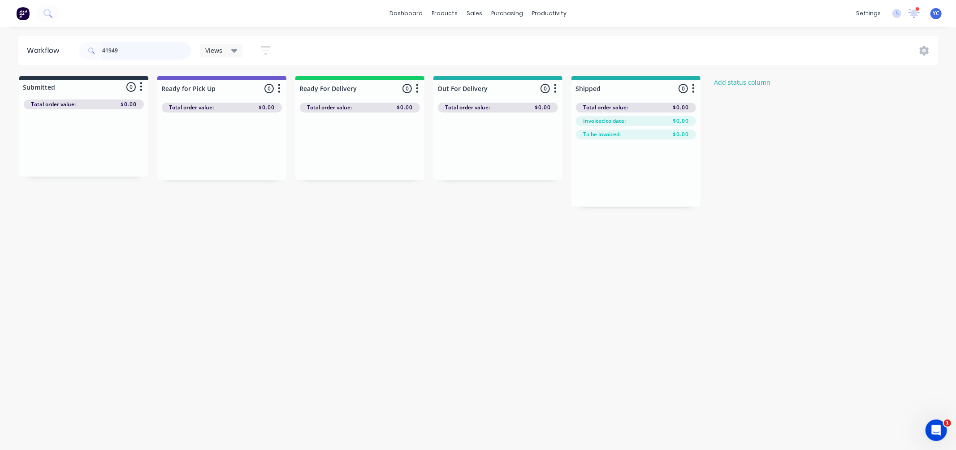
click at [155, 42] on input "41949" at bounding box center [146, 51] width 89 height 18
drag, startPoint x: 67, startPoint y: 155, endPoint x: 342, endPoint y: 154, distance: 275.1
click at [342, 154] on div "Submitted 1 Status colour #273444 hex #273444 Save Cancel Summaries Total order…" at bounding box center [480, 141] width 974 height 130
click at [141, 38] on div "41962" at bounding box center [135, 50] width 112 height 27
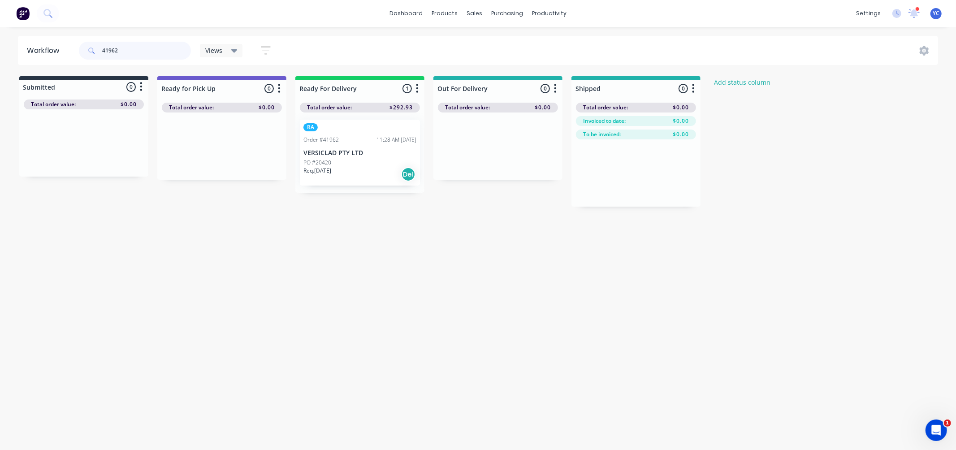
click at [140, 43] on input "41962" at bounding box center [146, 51] width 89 height 18
click at [139, 43] on input "419413" at bounding box center [146, 51] width 89 height 18
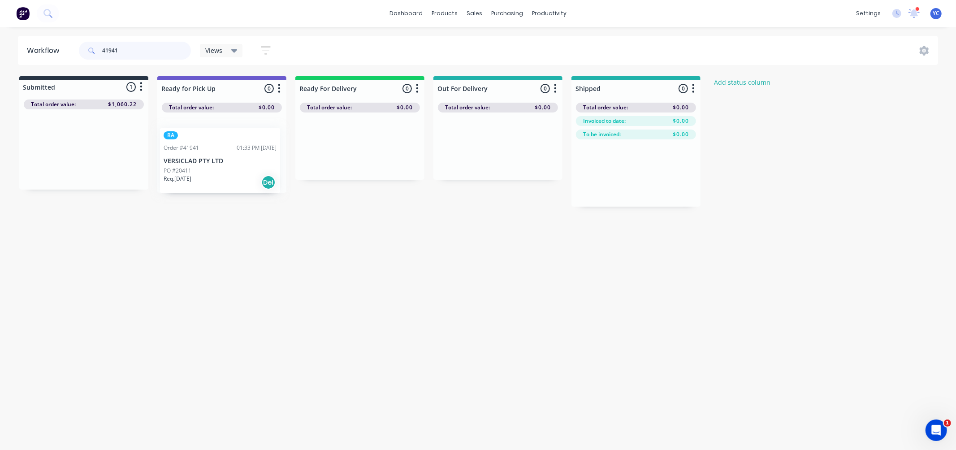
drag, startPoint x: 72, startPoint y: 157, endPoint x: 213, endPoint y: 168, distance: 141.5
click at [214, 168] on div "Submitted 1 Status colour #273444 hex #273444 Save Cancel Summaries Total order…" at bounding box center [480, 141] width 974 height 130
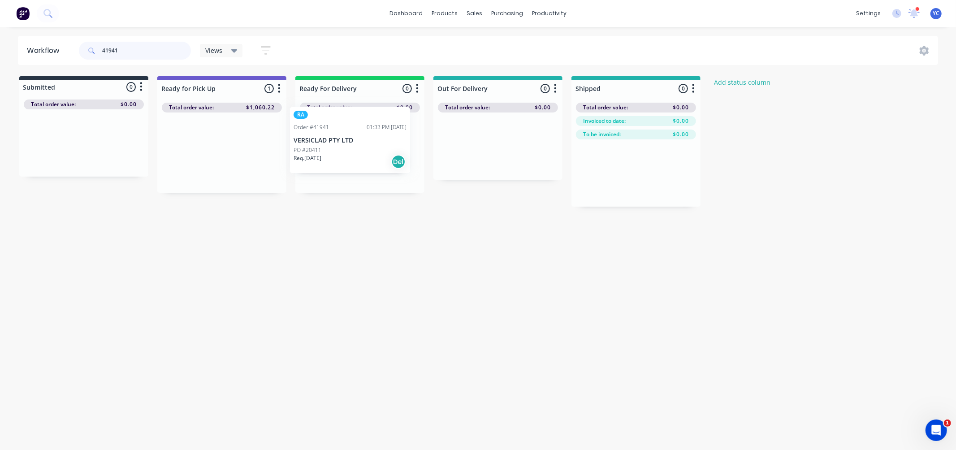
drag, startPoint x: 213, startPoint y: 167, endPoint x: 351, endPoint y: 156, distance: 138.4
click at [351, 156] on div "Submitted 0 Status colour #273444 hex #273444 Save Cancel Summaries Total order…" at bounding box center [480, 141] width 974 height 130
click at [117, 45] on input "41941" at bounding box center [146, 51] width 89 height 18
type input "skyview"
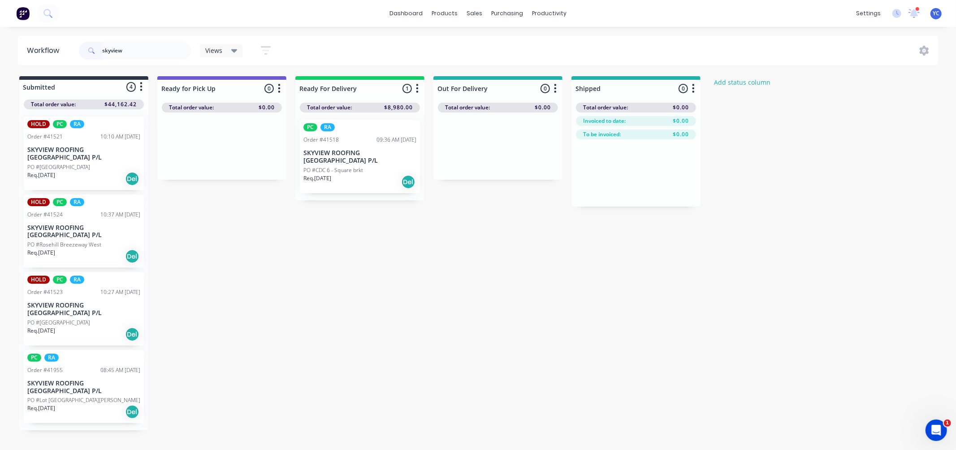
click at [367, 166] on div "PO #CDC 6 - Square brkt" at bounding box center [359, 170] width 113 height 8
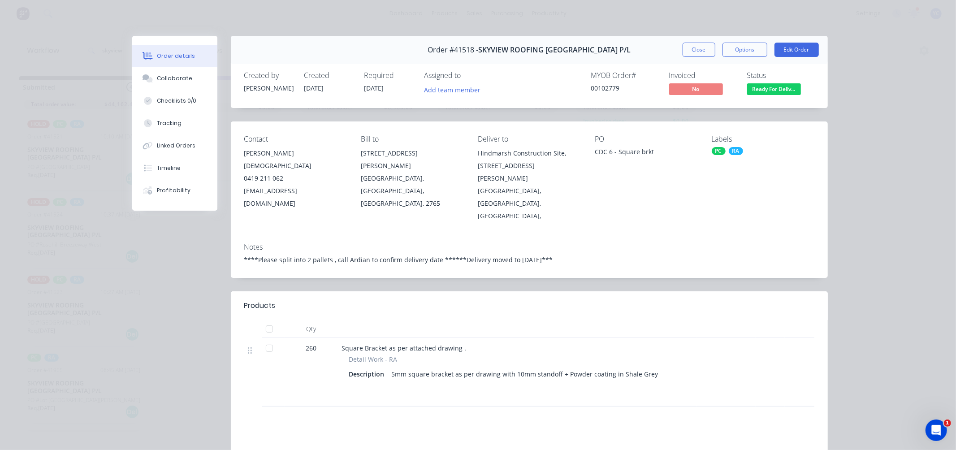
drag, startPoint x: 430, startPoint y: 229, endPoint x: 268, endPoint y: 224, distance: 162.2
click at [268, 236] on div "Notes ****Please split into 2 pallets , call Ardian to confirm delivery date **…" at bounding box center [529, 257] width 597 height 42
drag, startPoint x: 692, startPoint y: 51, endPoint x: 516, endPoint y: 90, distance: 180.3
click at [692, 51] on button "Close" at bounding box center [698, 50] width 33 height 14
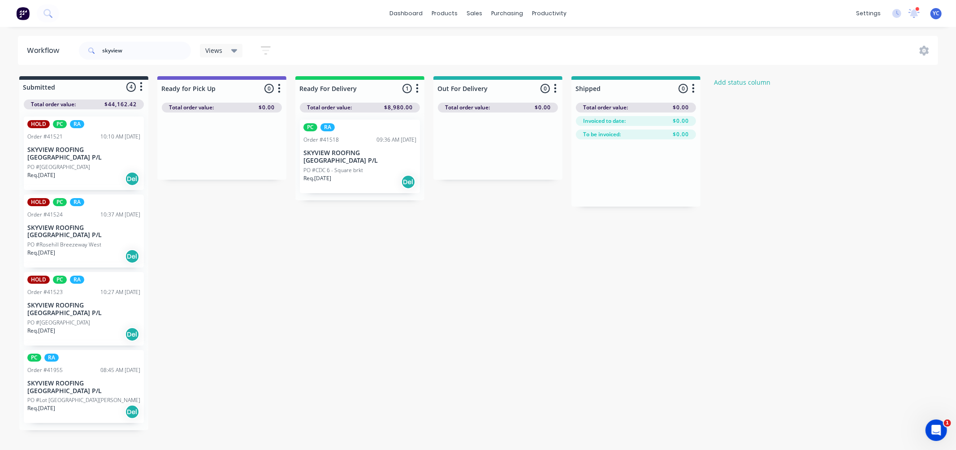
click at [90, 327] on div "Req. [DATE] Del" at bounding box center [83, 334] width 113 height 15
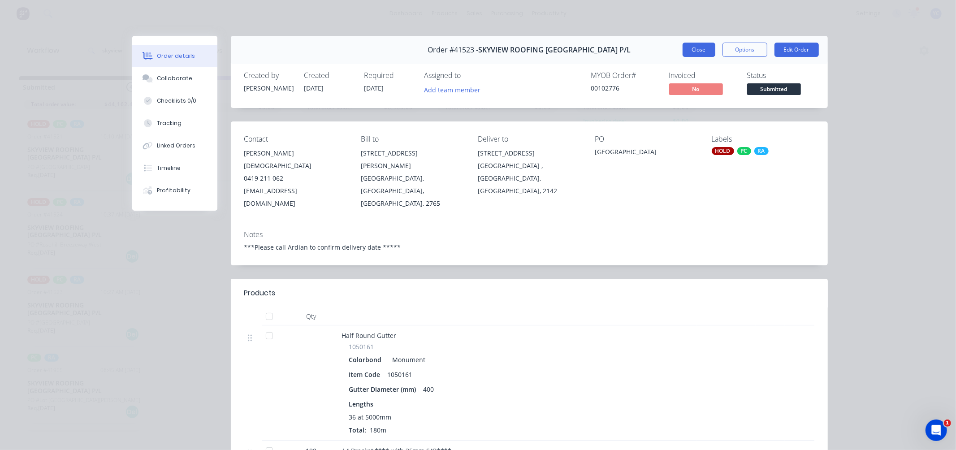
click at [696, 47] on button "Close" at bounding box center [698, 50] width 33 height 14
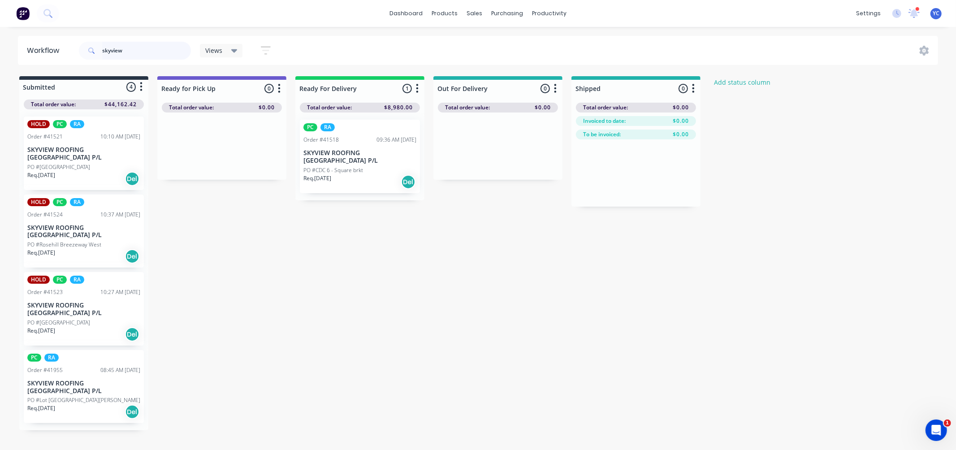
click at [164, 56] on input "skyview" at bounding box center [146, 51] width 89 height 18
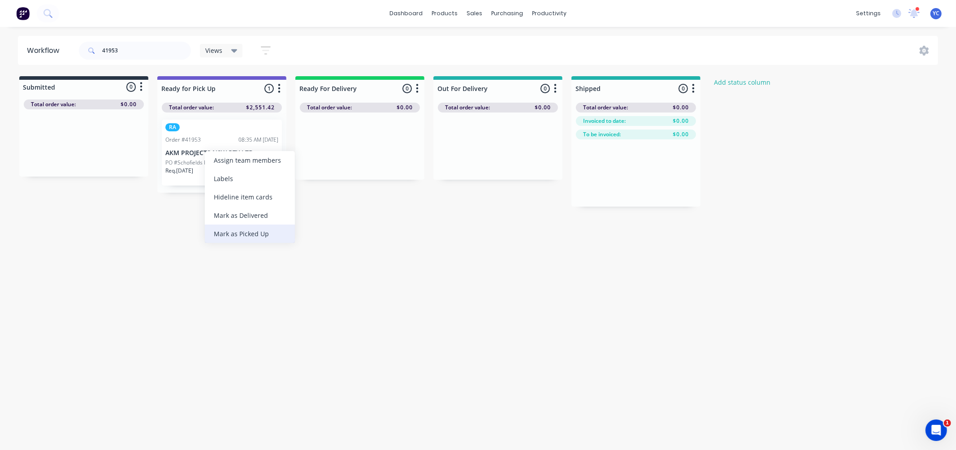
click at [249, 237] on div "Mark as Picked Up" at bounding box center [250, 233] width 90 height 18
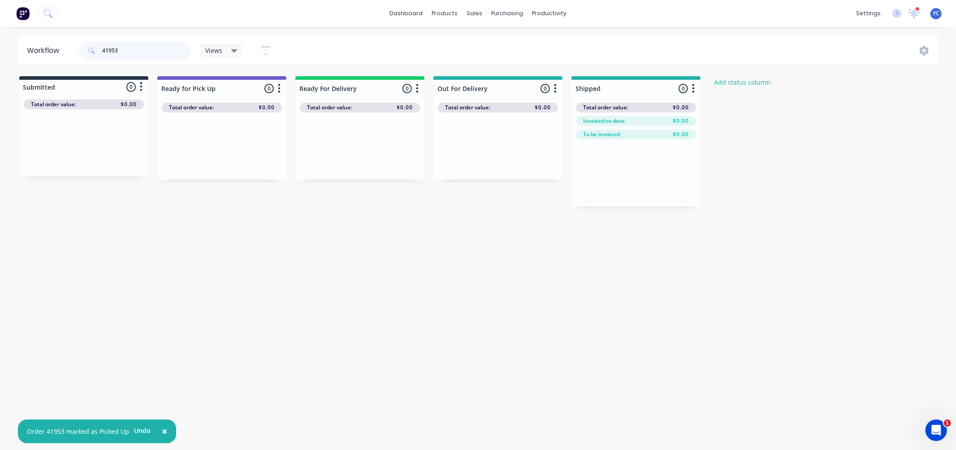
click at [151, 59] on input "41953" at bounding box center [146, 51] width 89 height 18
type input "41772"
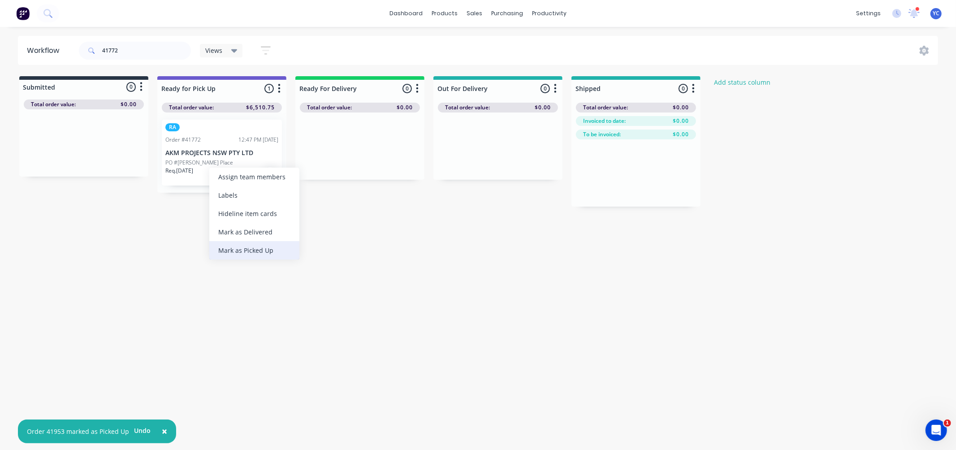
click at [262, 244] on div "Mark as Picked Up" at bounding box center [254, 250] width 90 height 18
